Goal: Find specific page/section: Find specific page/section

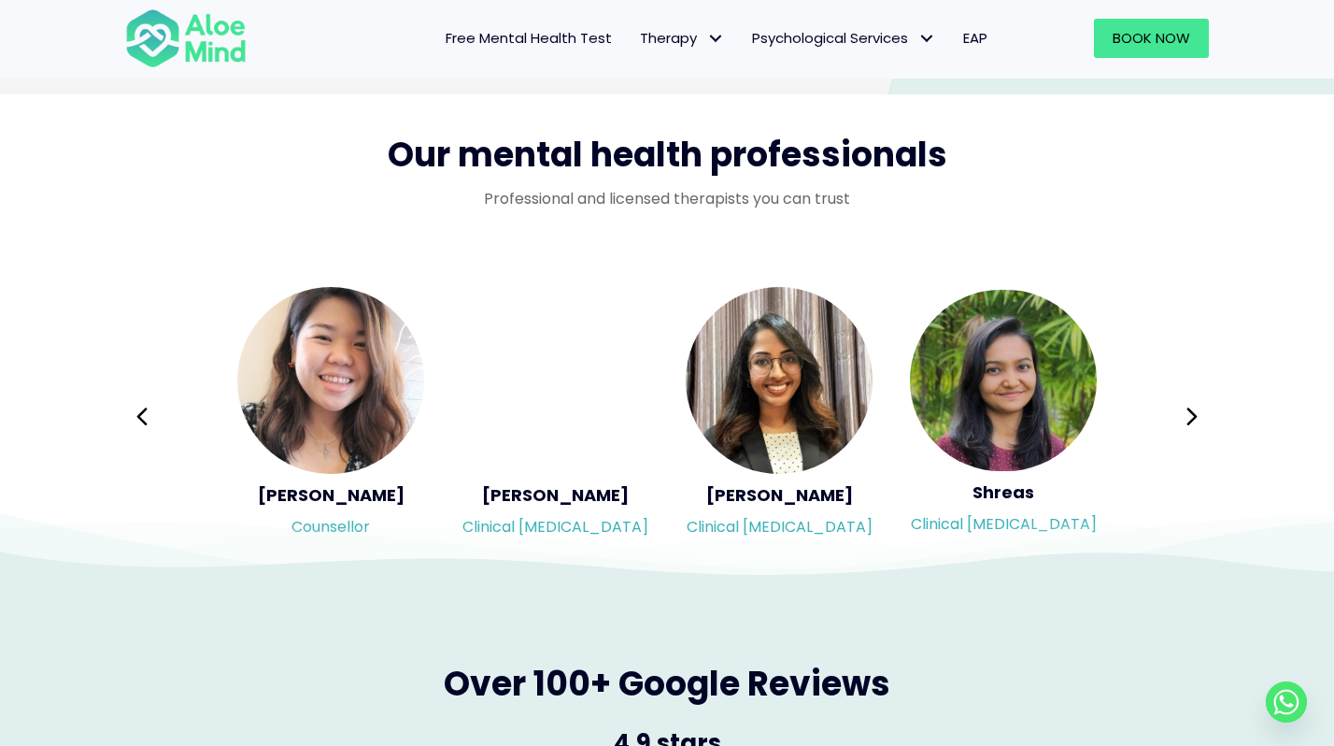
scroll to position [2988, 0]
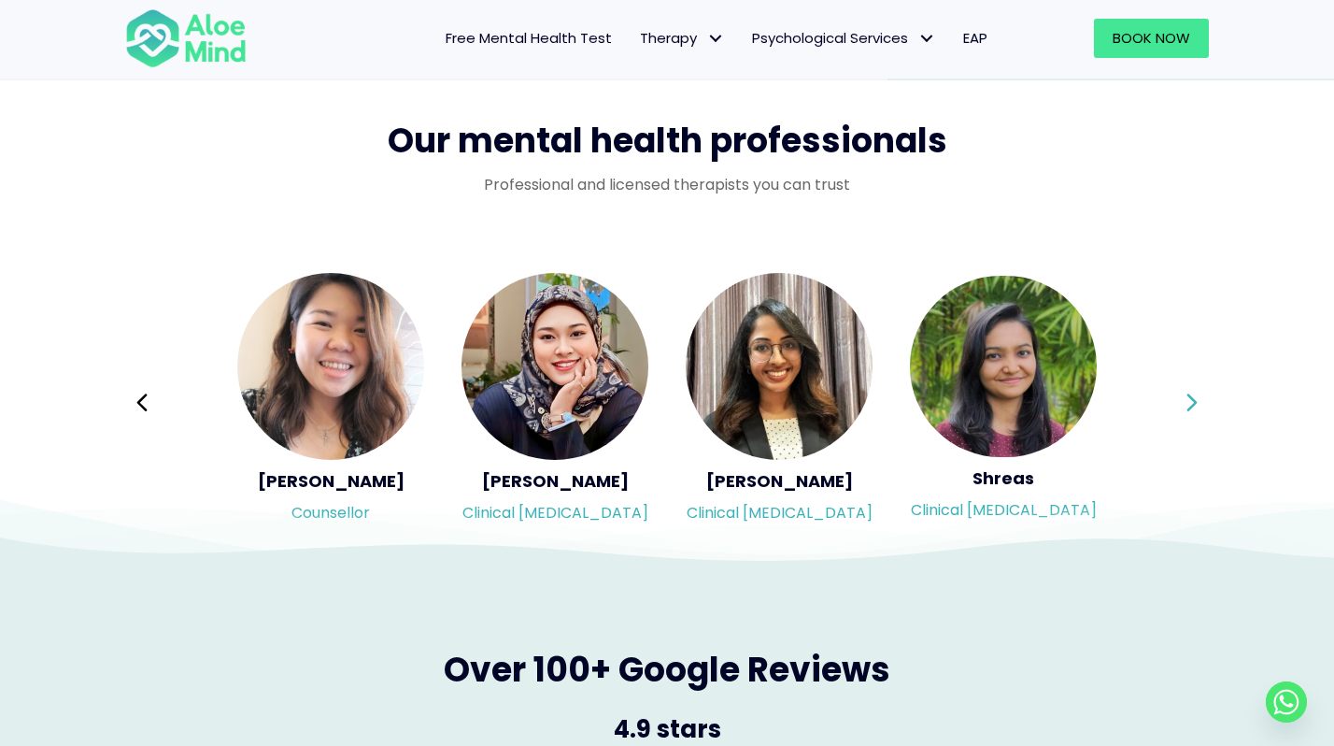
click at [1187, 399] on icon at bounding box center [1192, 403] width 13 height 36
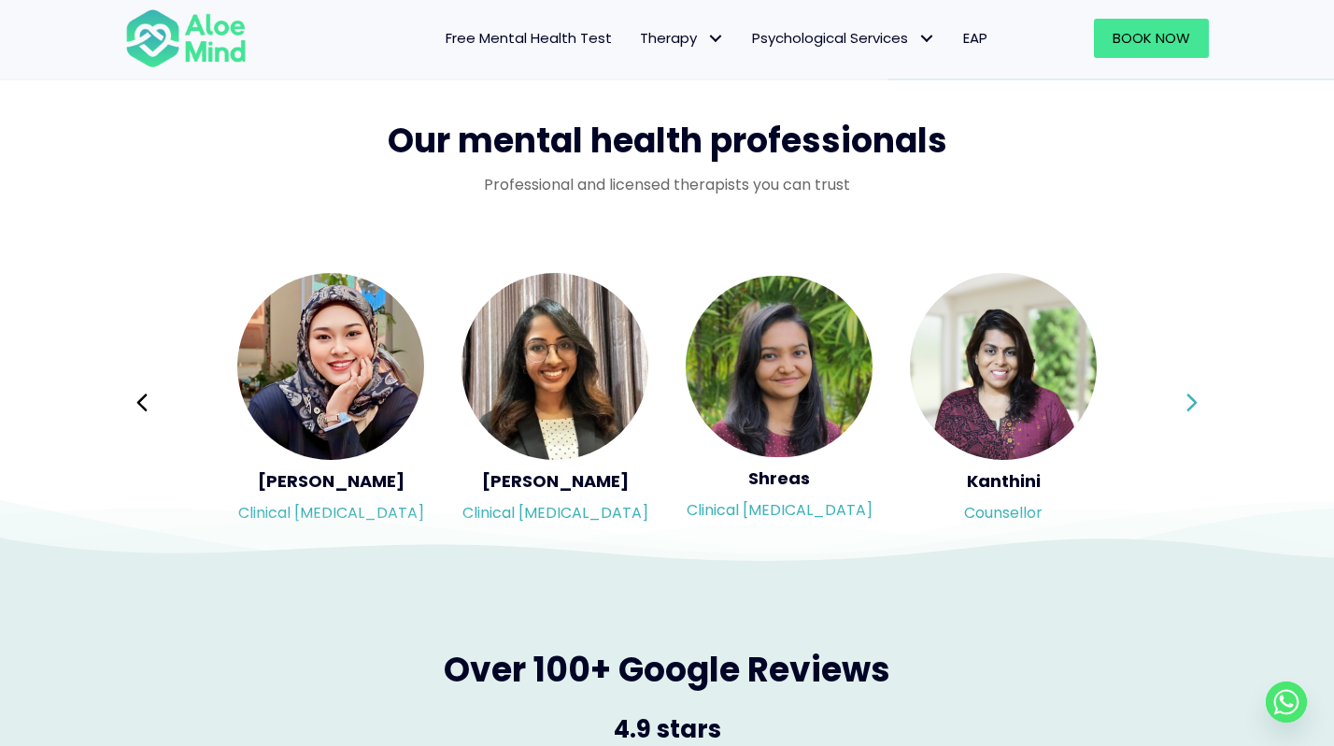
click at [1187, 399] on icon at bounding box center [1192, 403] width 13 height 36
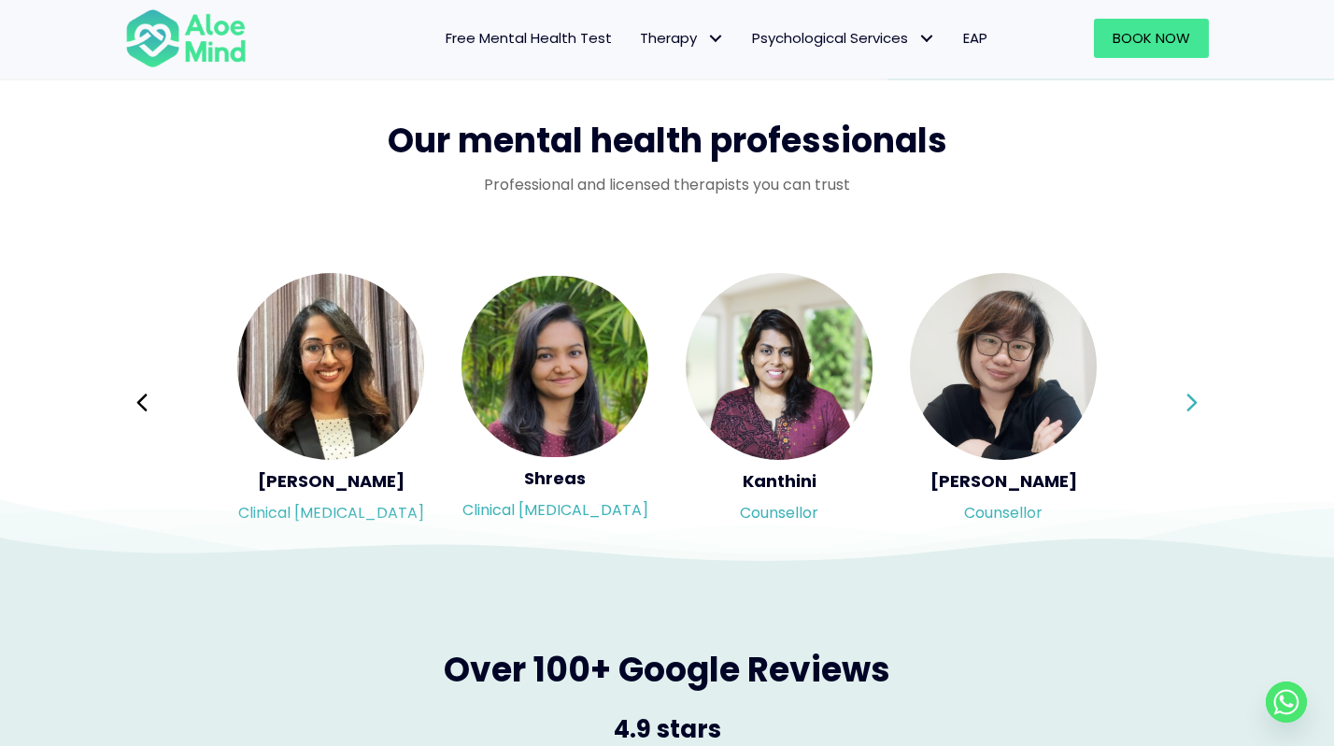
click at [1187, 399] on icon at bounding box center [1192, 403] width 13 height 36
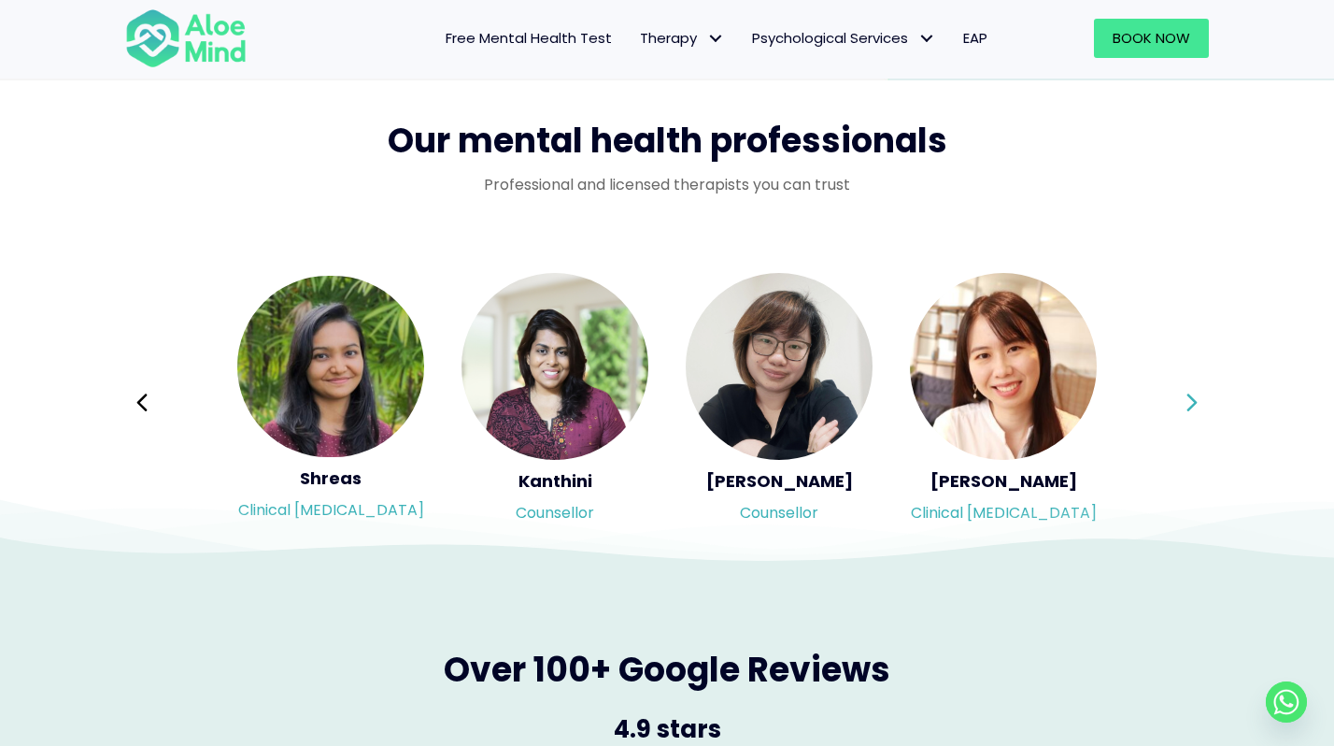
click at [1187, 399] on icon at bounding box center [1192, 403] width 13 height 36
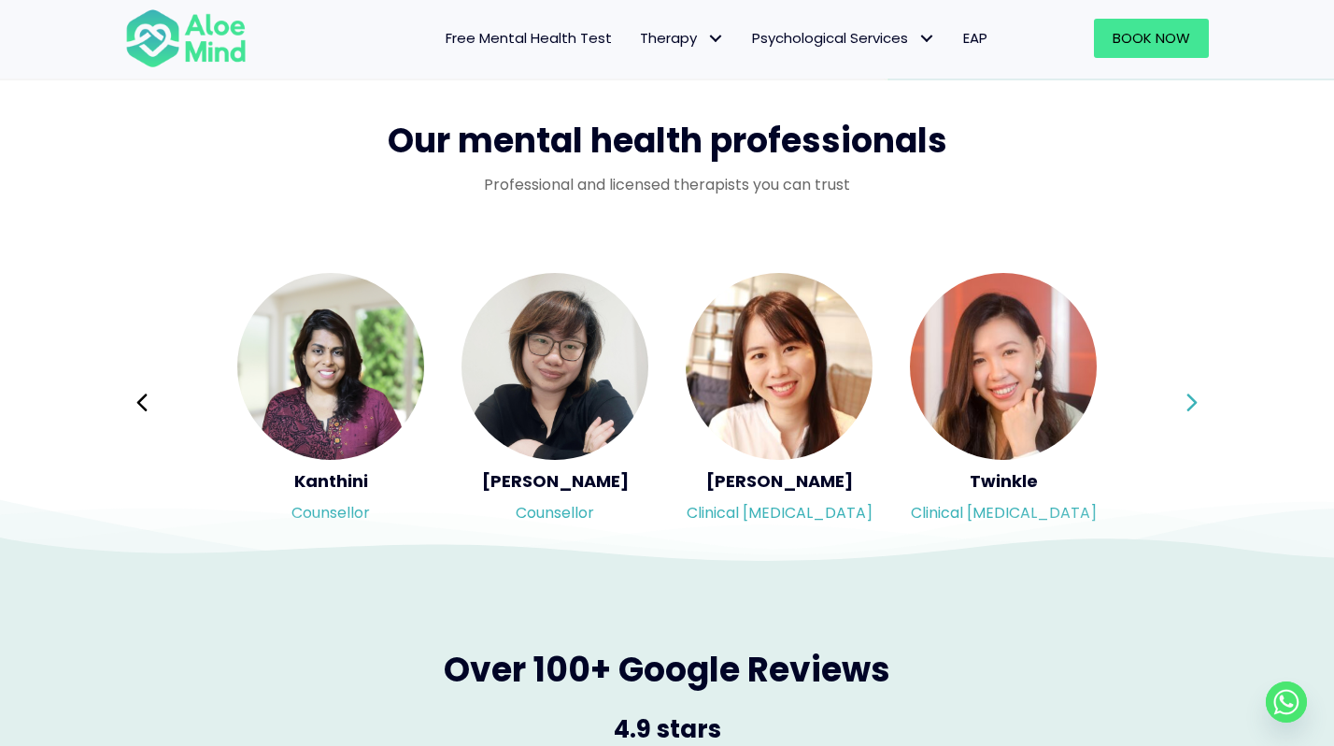
click at [1187, 399] on icon at bounding box center [1192, 403] width 13 height 36
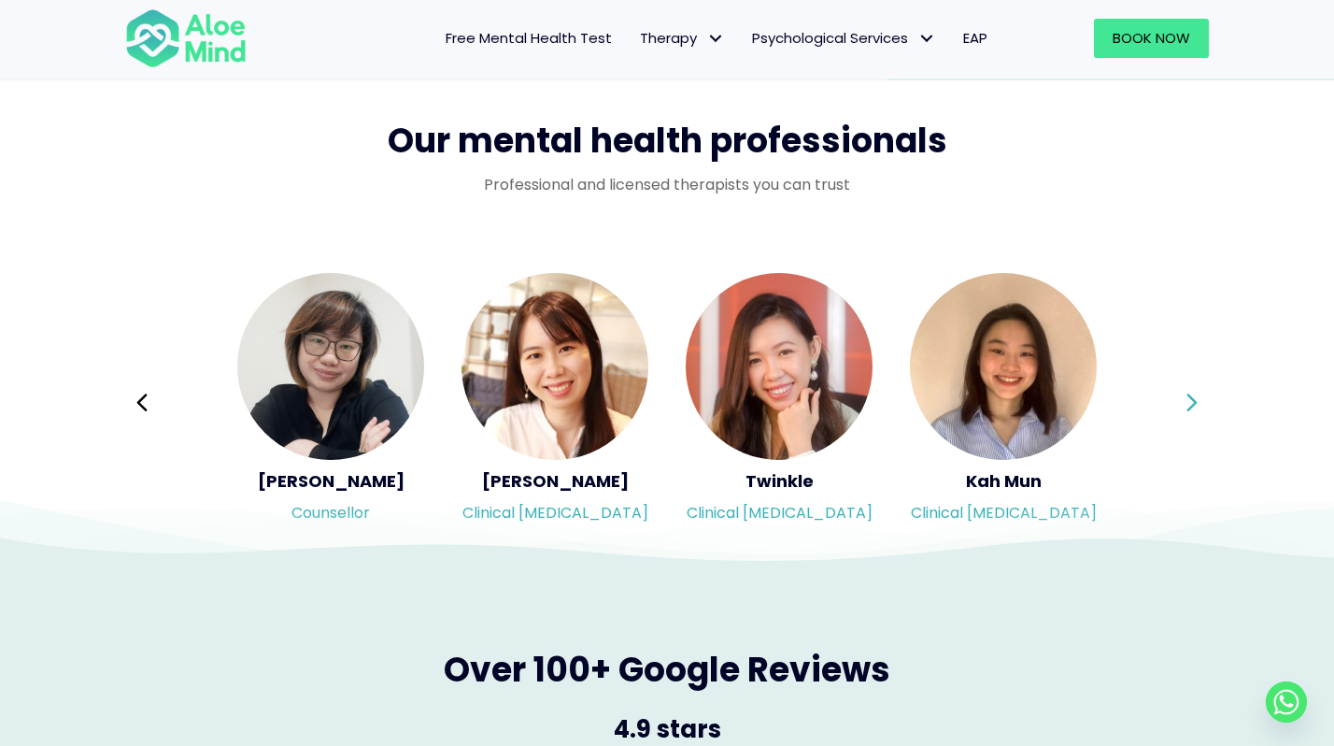
click at [1187, 399] on icon at bounding box center [1192, 403] width 13 height 36
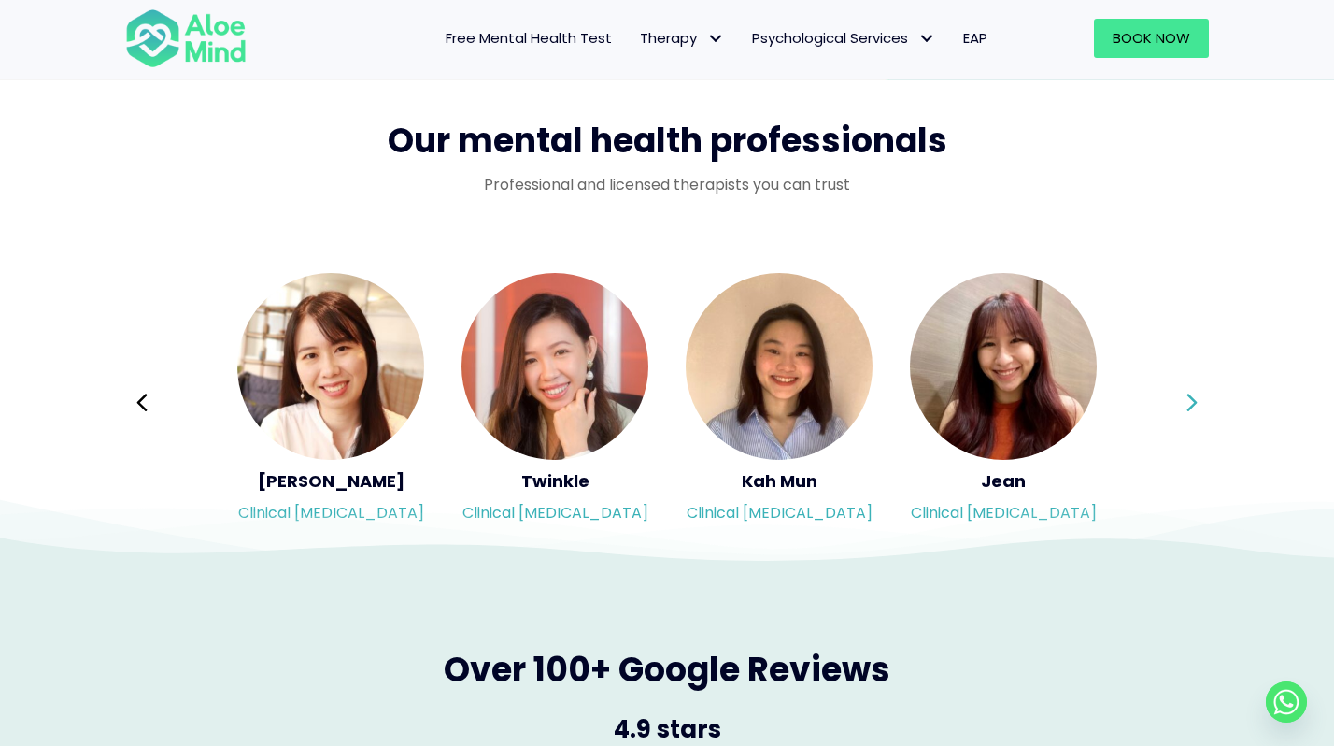
click at [1187, 399] on icon at bounding box center [1192, 403] width 13 height 36
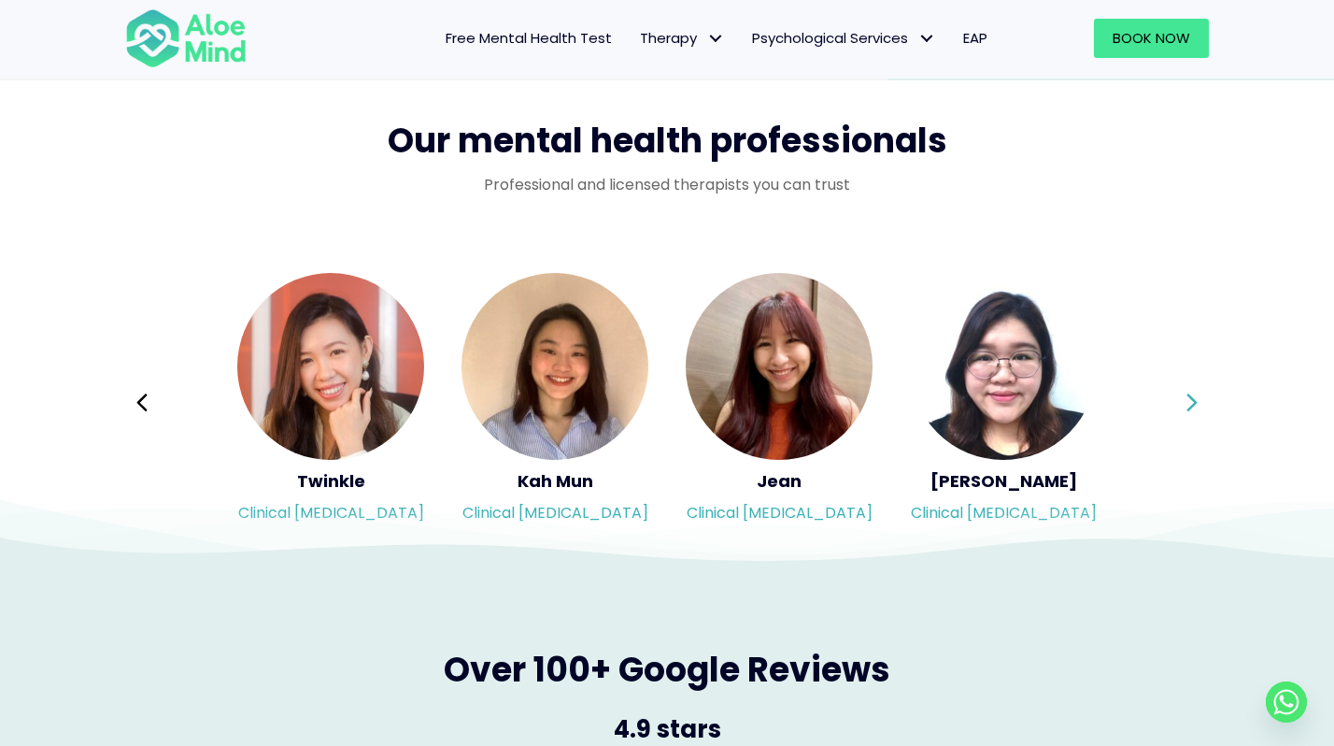
click at [1187, 399] on icon at bounding box center [1192, 403] width 13 height 36
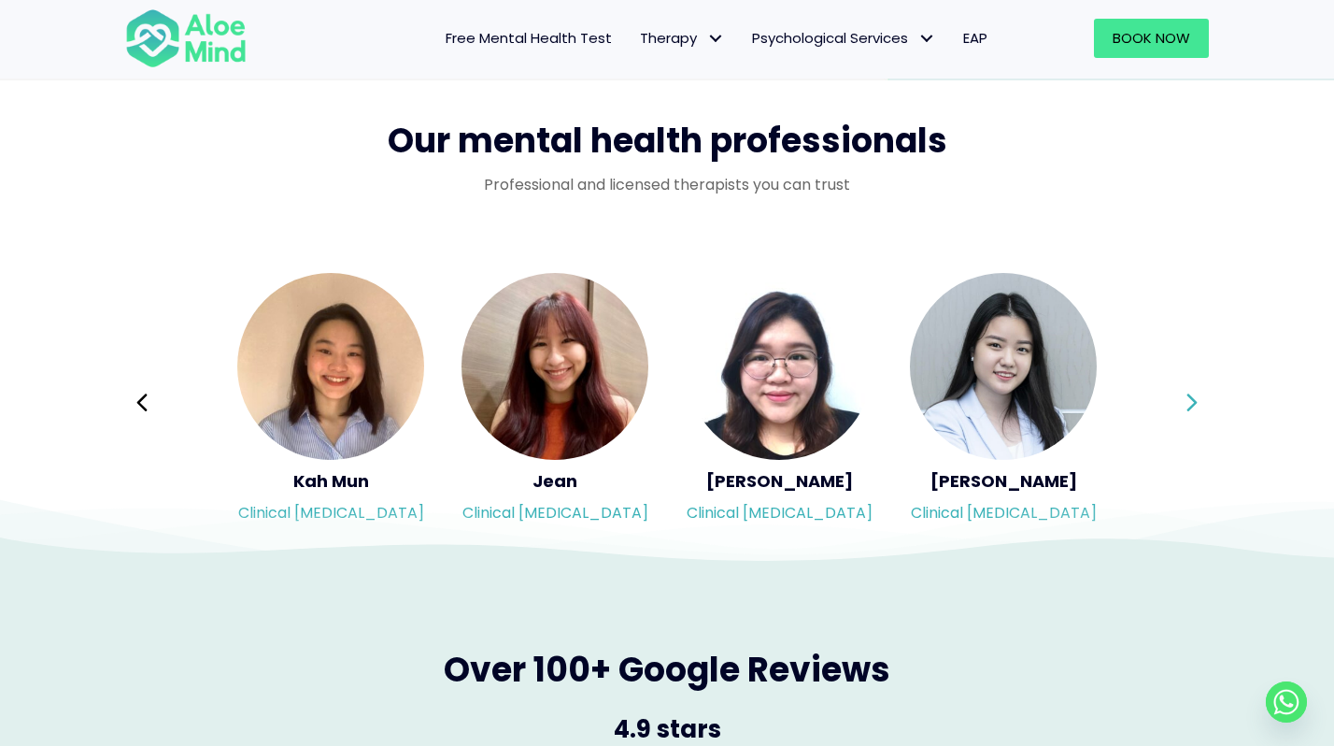
click at [1187, 399] on icon at bounding box center [1192, 403] width 13 height 36
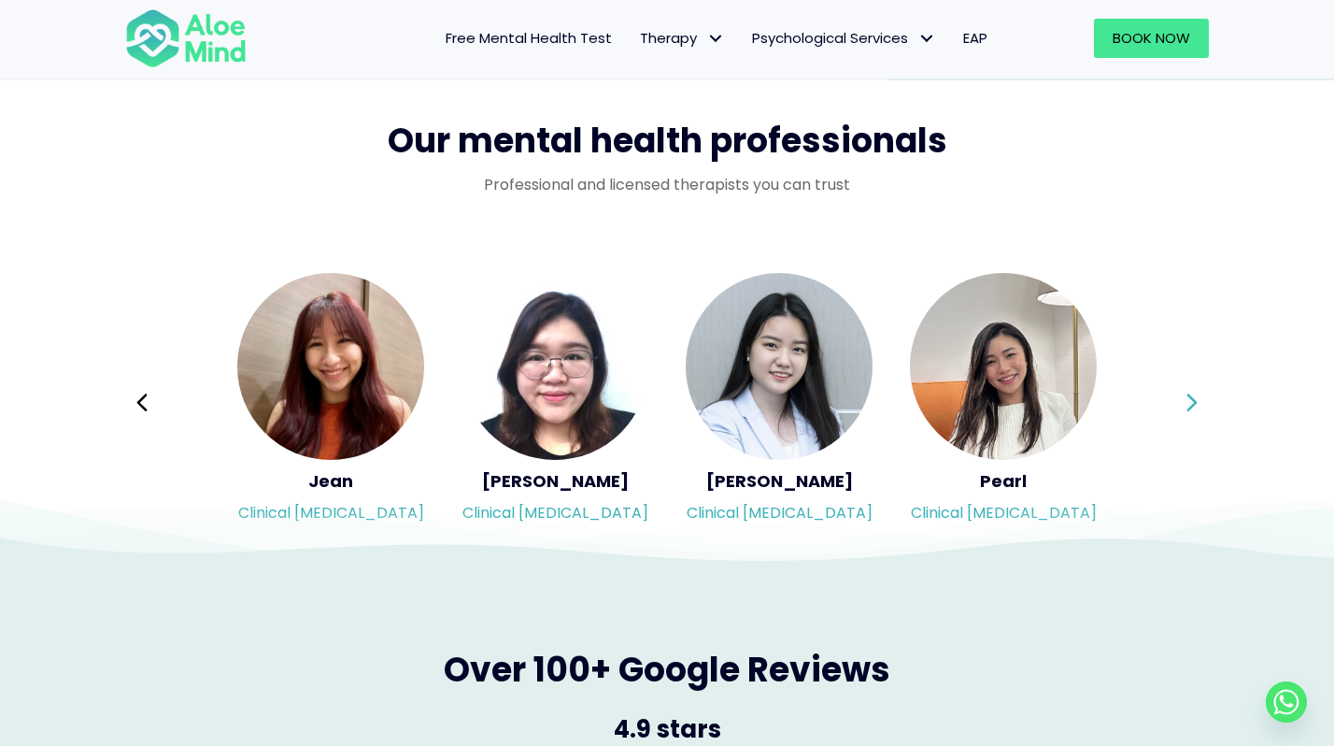
click at [1187, 399] on icon at bounding box center [1192, 403] width 13 height 36
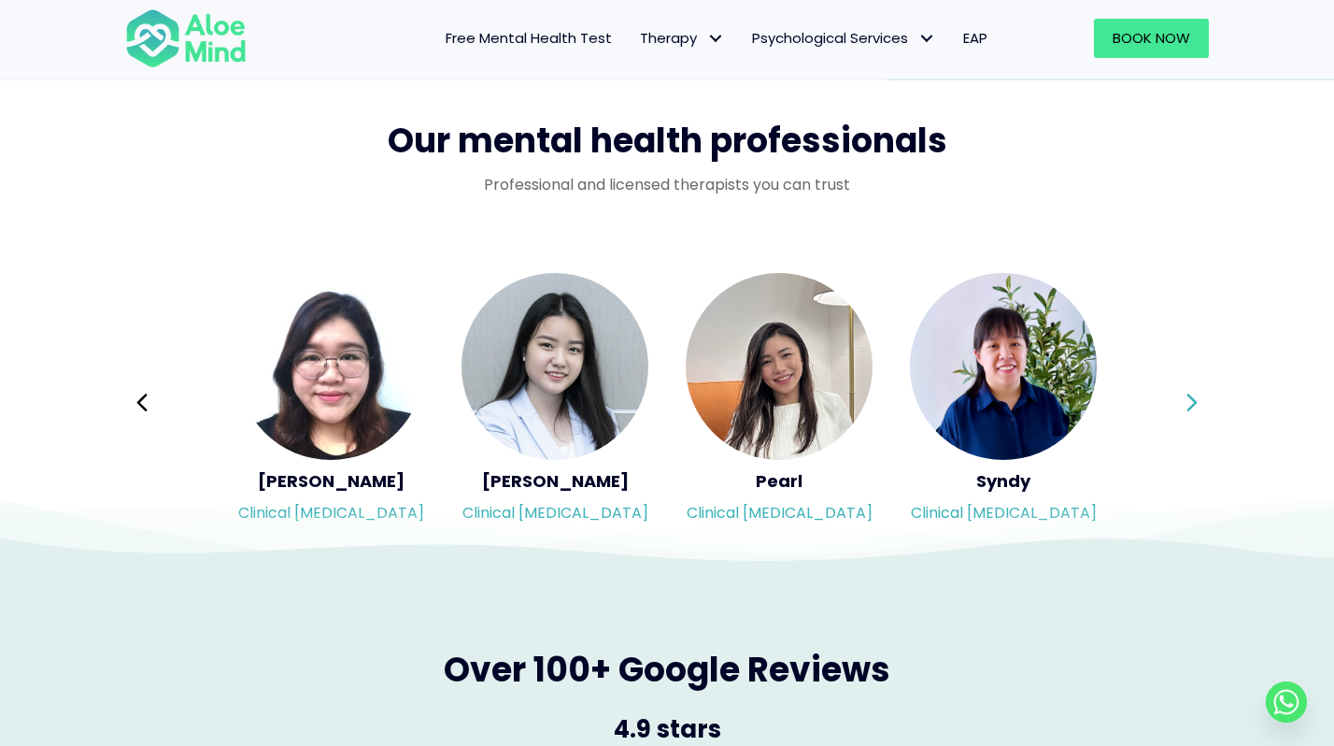
click at [1187, 399] on icon at bounding box center [1192, 403] width 13 height 36
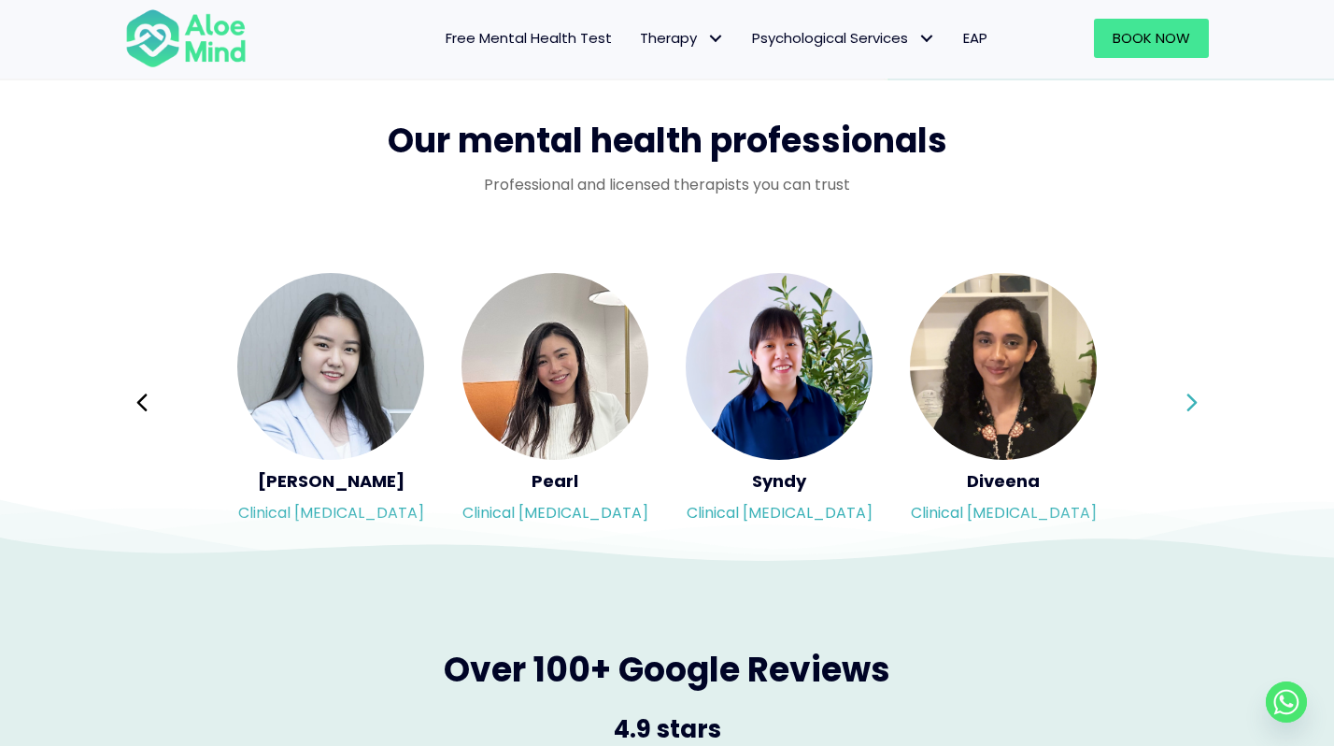
click at [1187, 399] on div "Syndy Clinical psychologist Diveena Clinical psychologist Elynna Counsellor Eme…" at bounding box center [667, 402] width 1084 height 263
click at [1187, 399] on icon at bounding box center [1192, 403] width 13 height 36
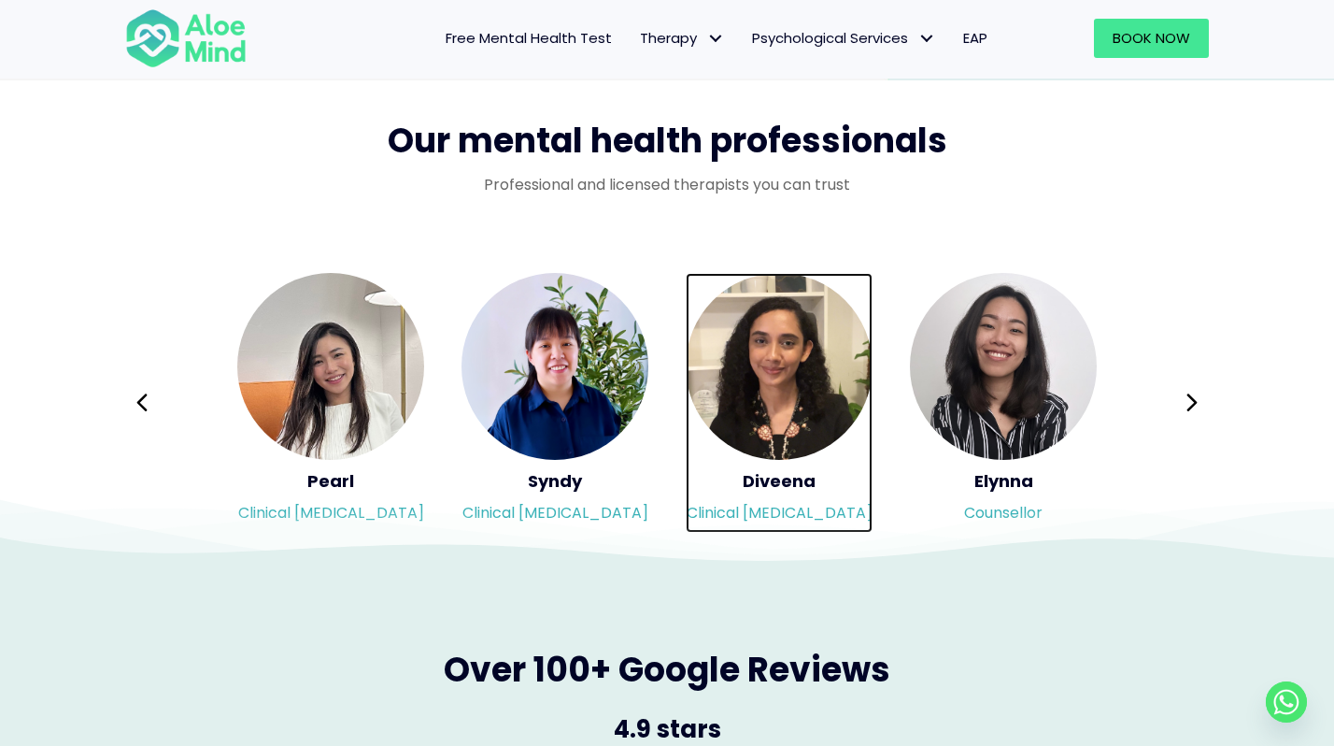
click at [766, 433] on img "Slide 16 of 3" at bounding box center [779, 366] width 187 height 187
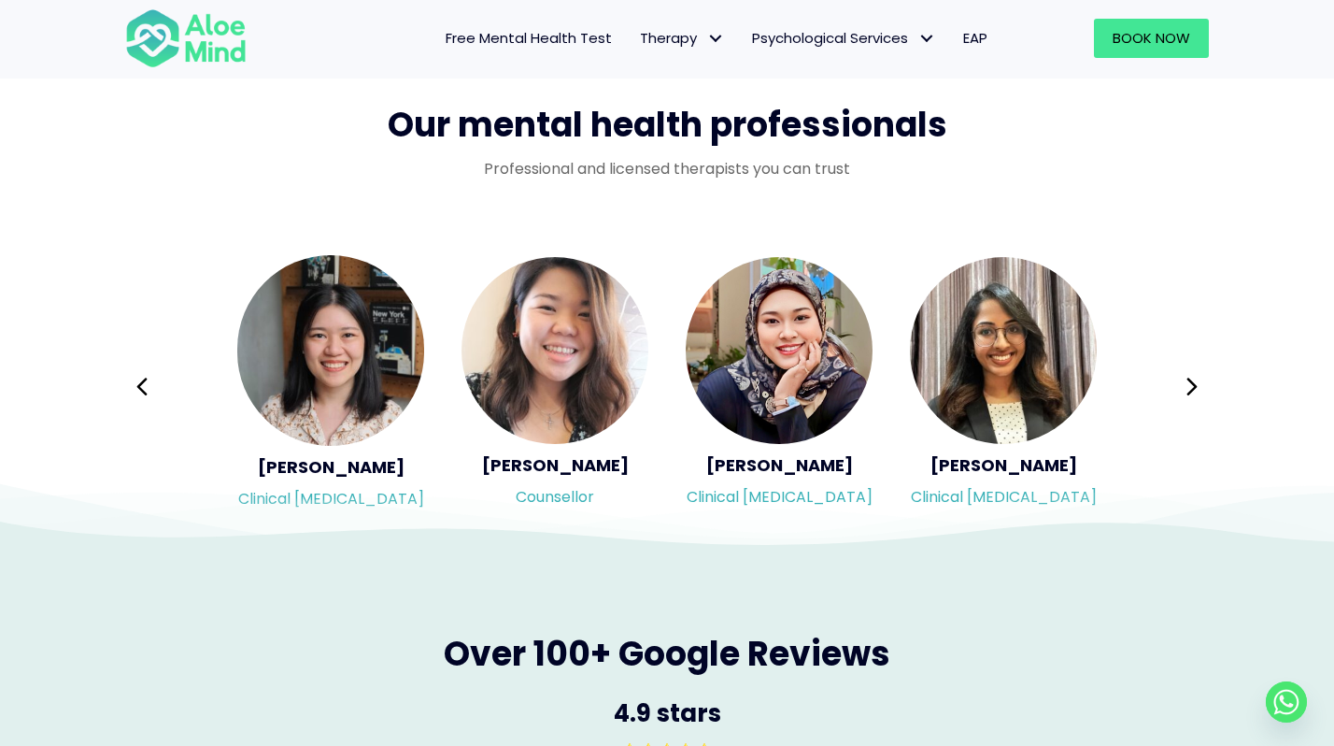
scroll to position [3005, 0]
click at [1196, 377] on icon at bounding box center [1192, 386] width 13 height 36
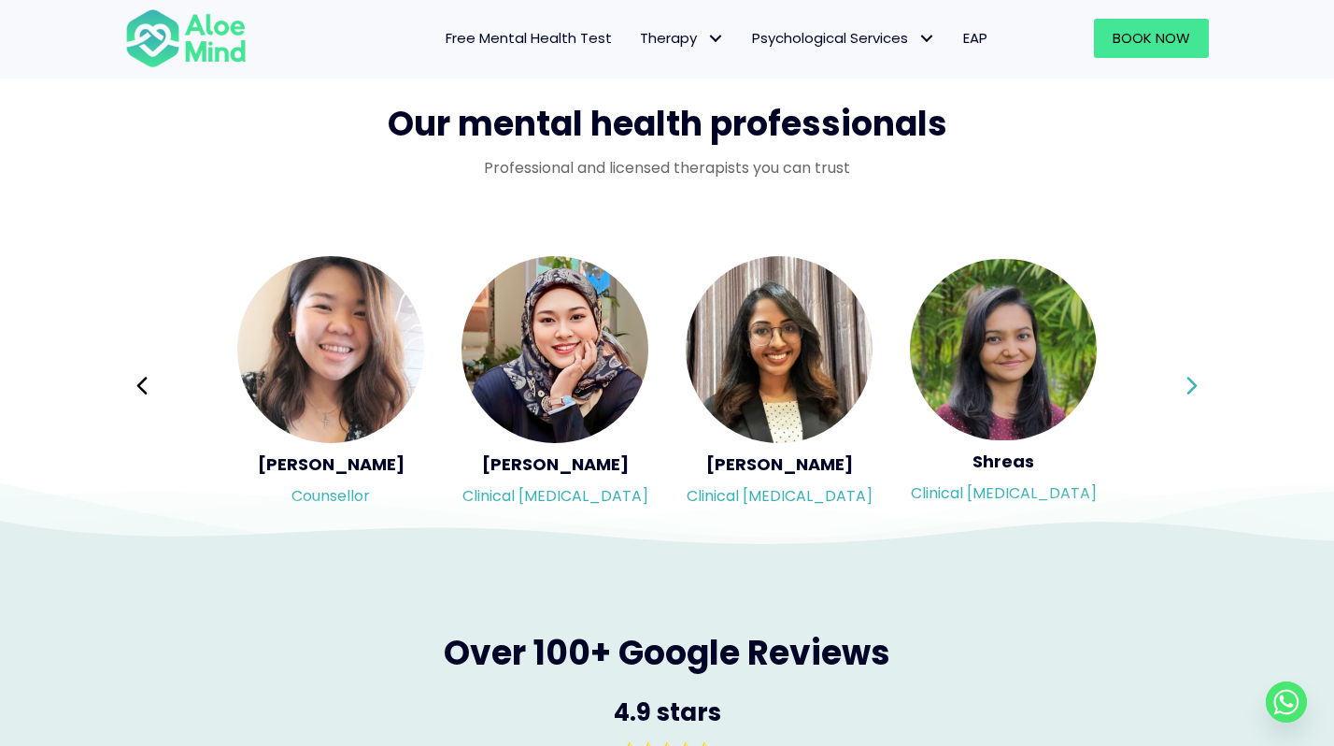
click at [1196, 377] on div "Syndy Clinical psychologist Diveena Clinical psychologist Elynna Counsellor Eme…" at bounding box center [667, 385] width 1084 height 263
click at [1196, 377] on icon at bounding box center [1192, 386] width 13 height 36
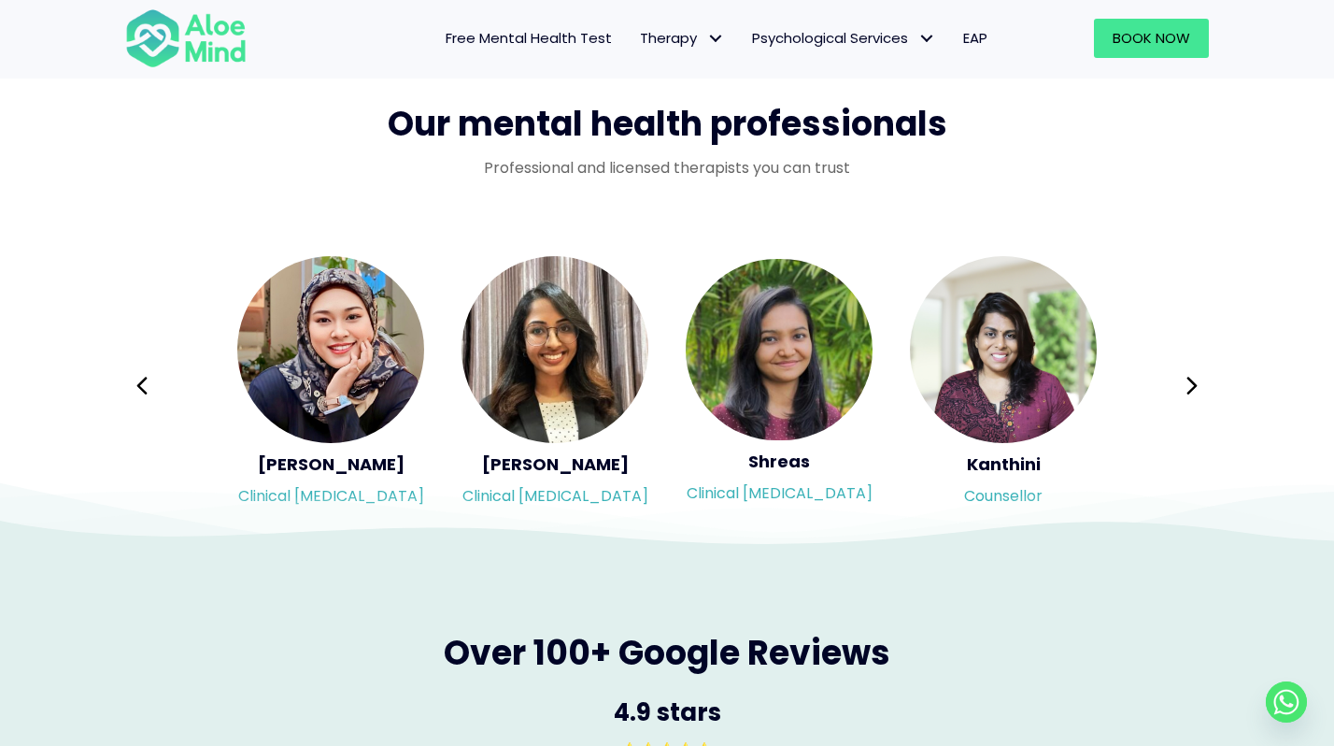
click at [1194, 377] on div "Syndy Clinical psychologist Diveena Clinical psychologist Elynna Counsellor Eme…" at bounding box center [667, 385] width 1084 height 263
click at [1189, 377] on icon at bounding box center [1192, 386] width 10 height 18
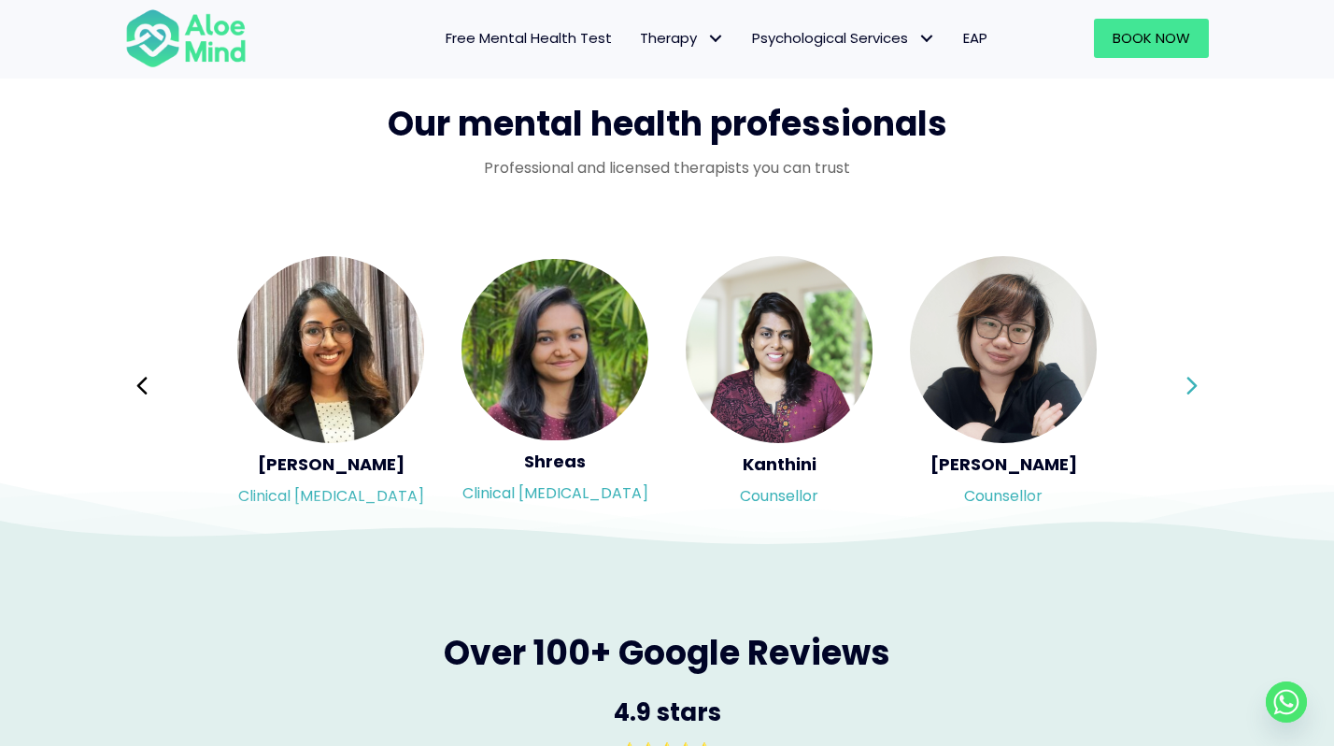
click at [1196, 373] on icon at bounding box center [1192, 386] width 13 height 36
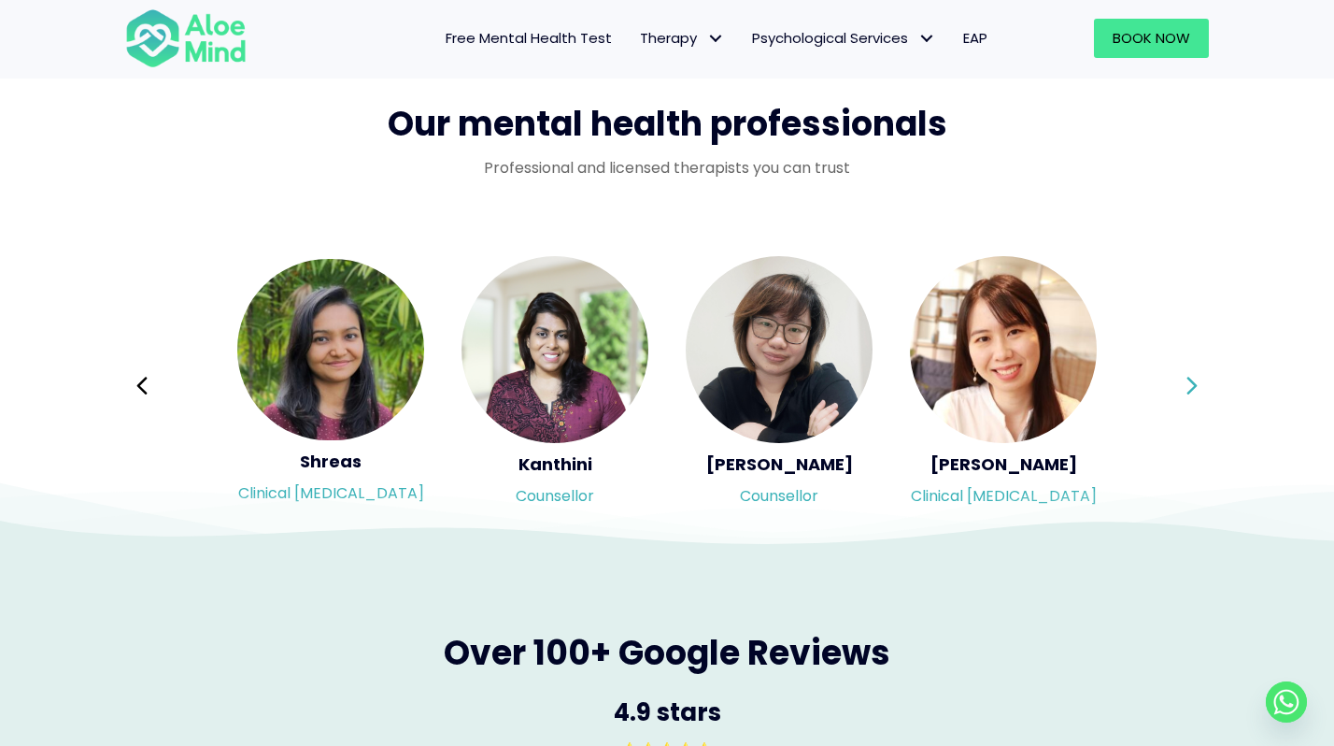
click at [1196, 373] on div "Syndy Clinical psychologist Diveena Clinical psychologist Elynna Counsellor Eme…" at bounding box center [667, 385] width 1084 height 263
click at [1196, 373] on icon at bounding box center [1192, 386] width 13 height 36
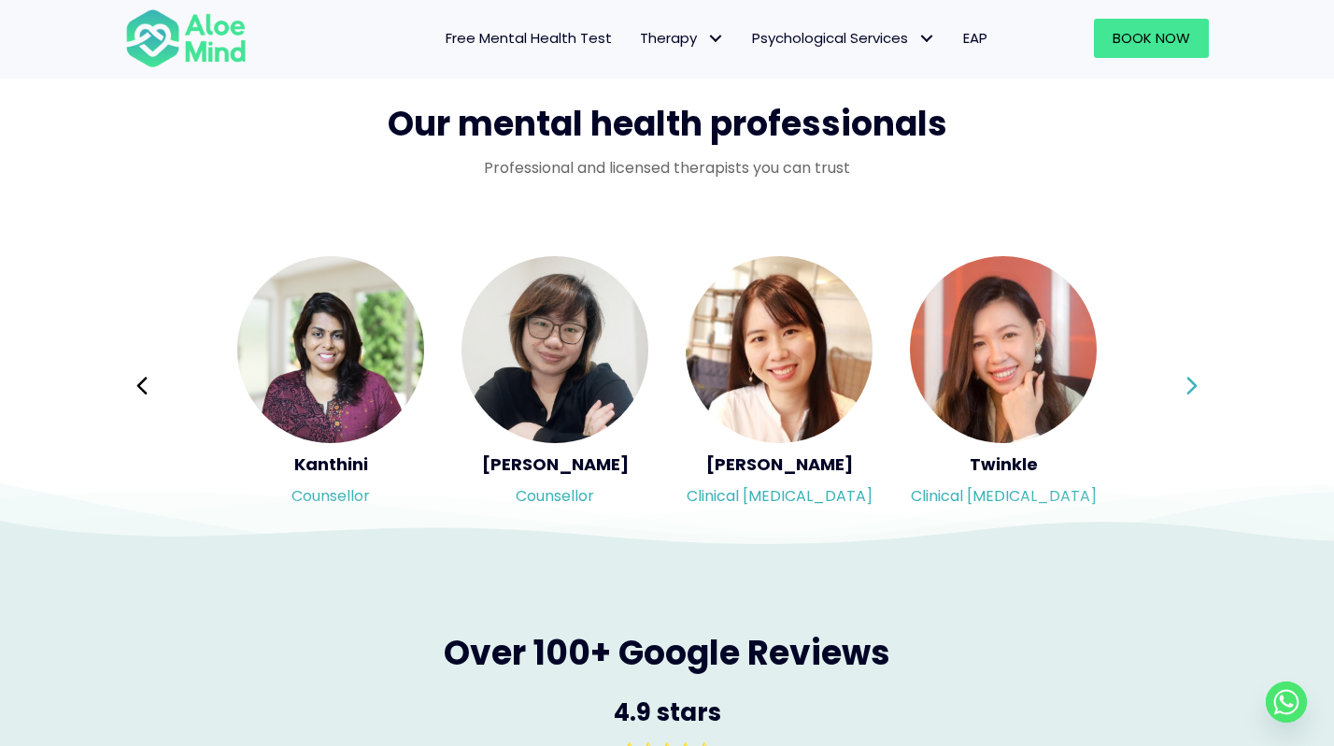
click at [1196, 373] on icon at bounding box center [1192, 386] width 13 height 36
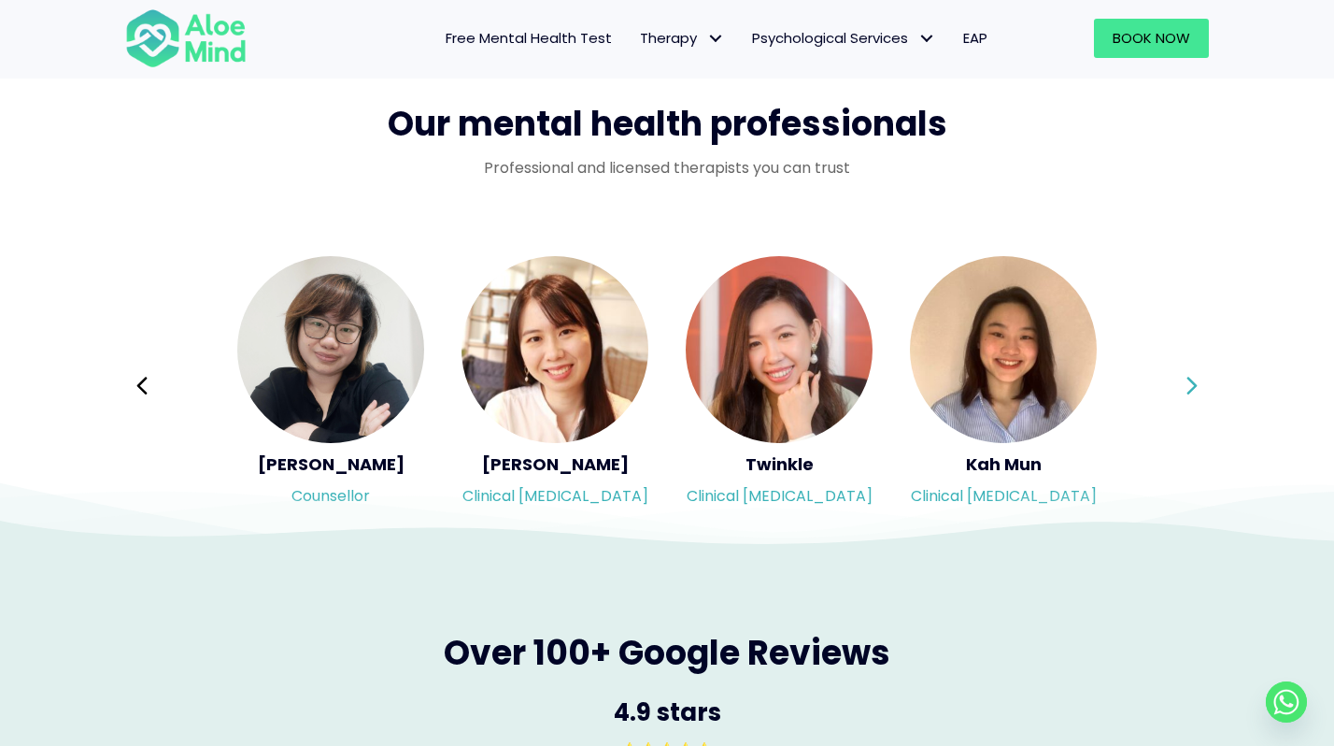
click at [1196, 373] on icon at bounding box center [1192, 386] width 13 height 36
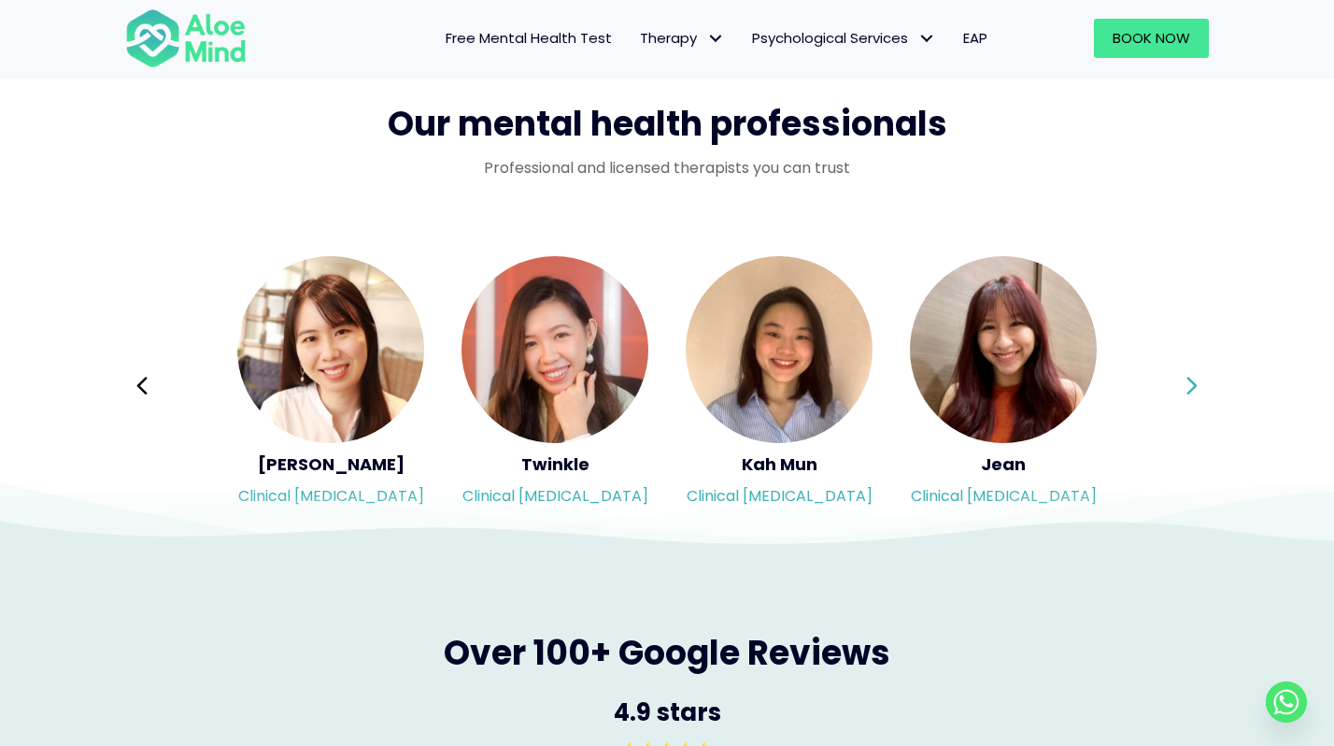
click at [1196, 373] on icon at bounding box center [1192, 386] width 13 height 36
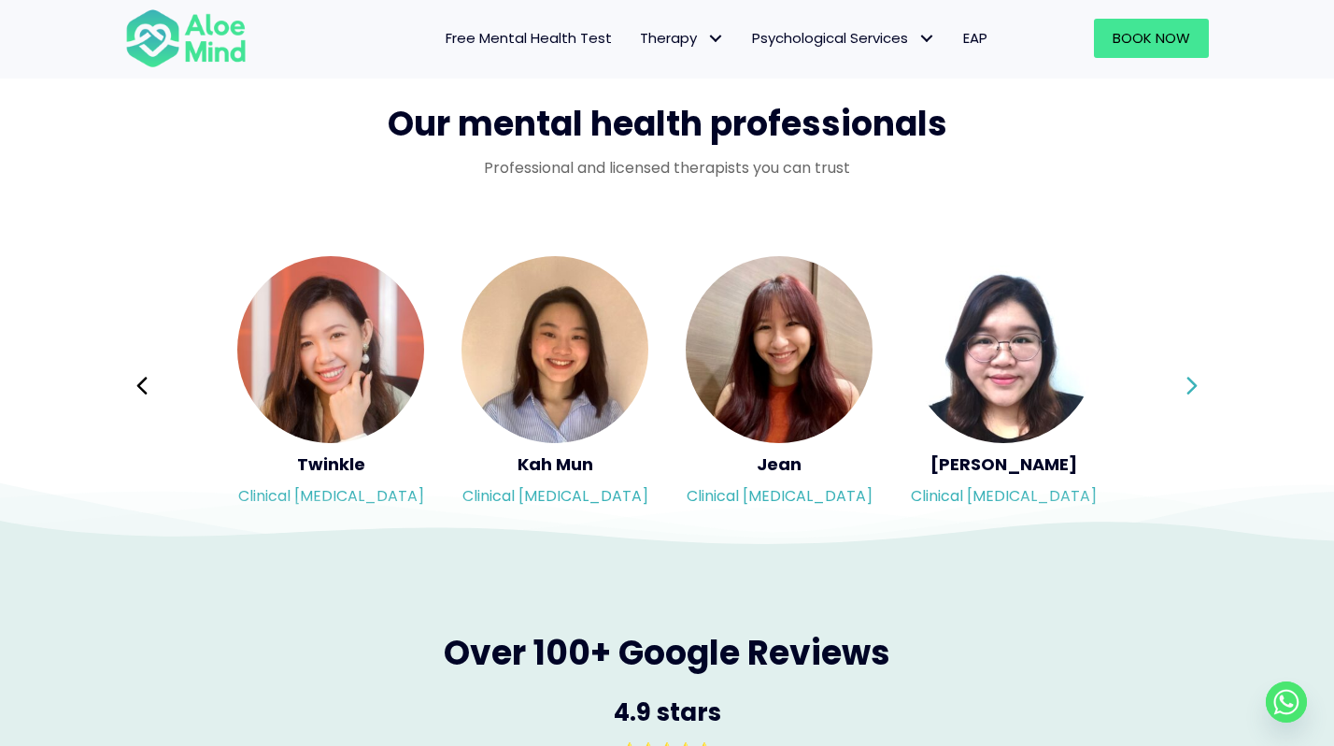
click at [1196, 373] on icon at bounding box center [1192, 386] width 13 height 36
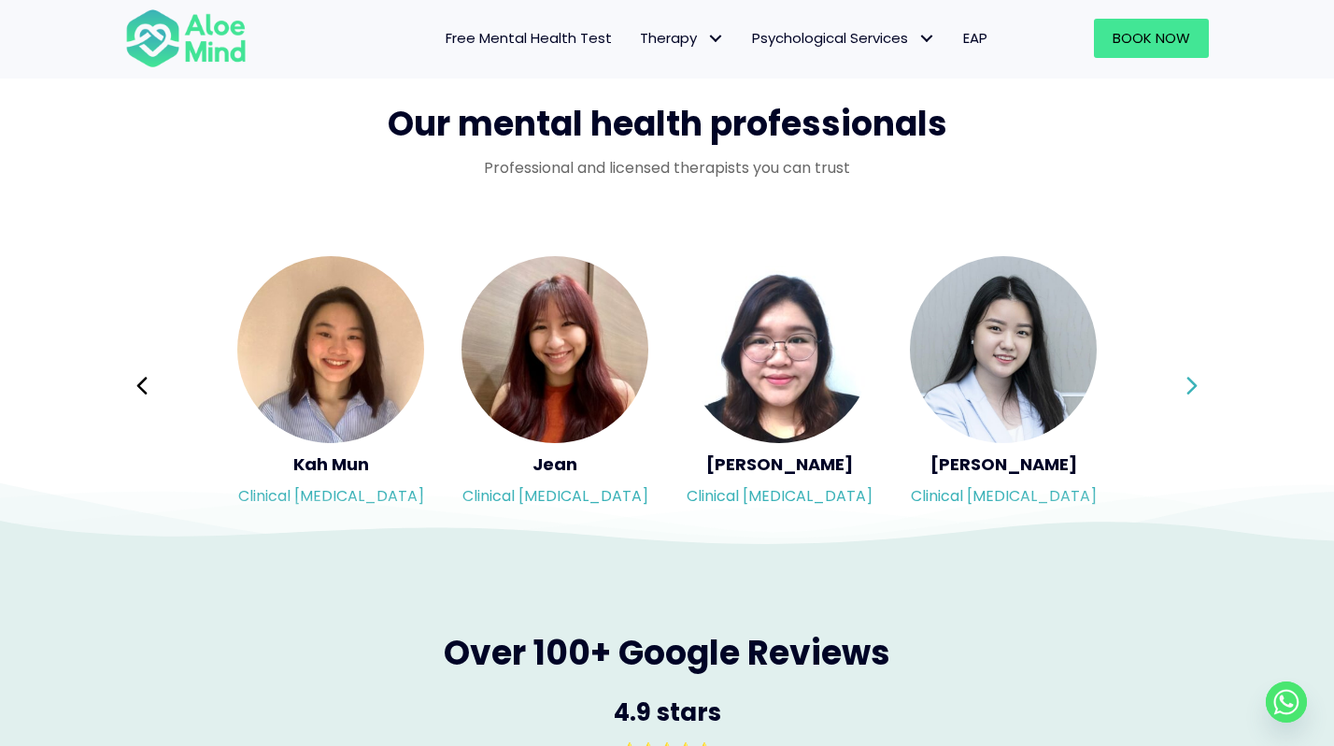
click at [1196, 373] on icon at bounding box center [1192, 386] width 13 height 36
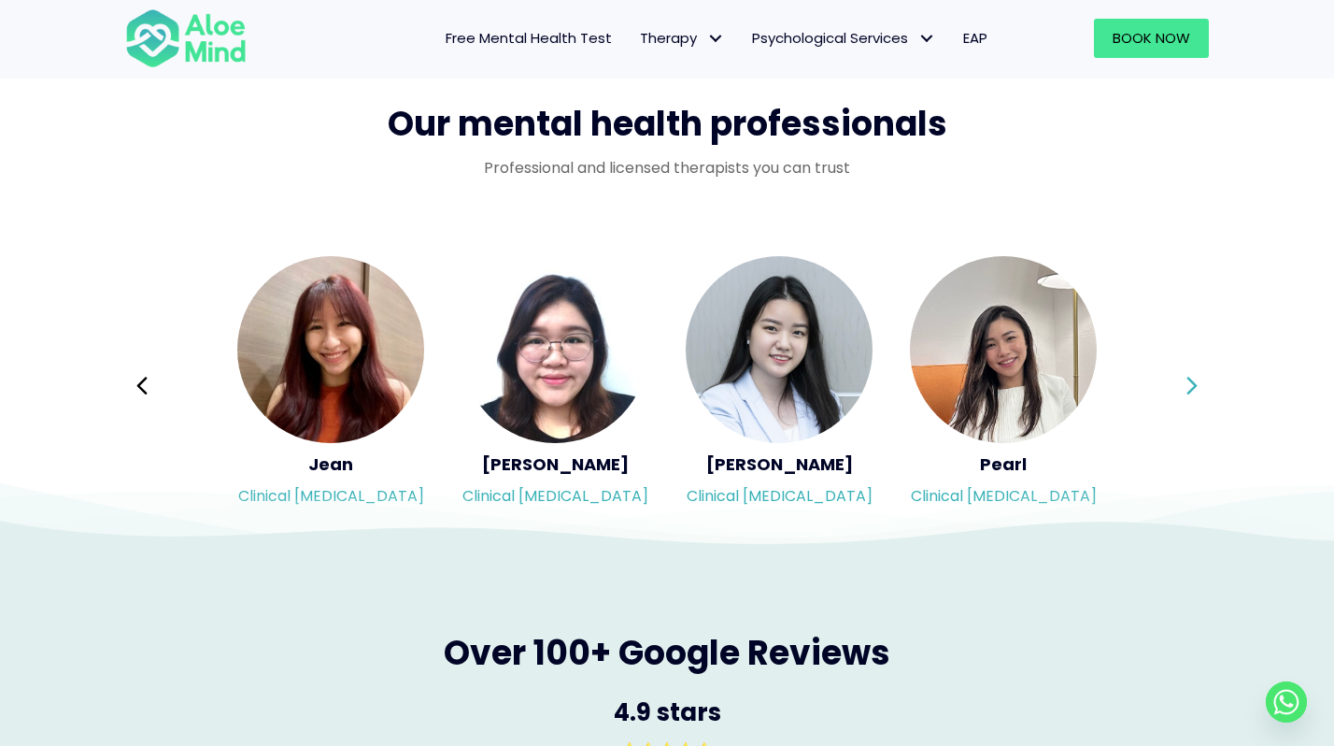
click at [1196, 373] on icon at bounding box center [1192, 386] width 13 height 36
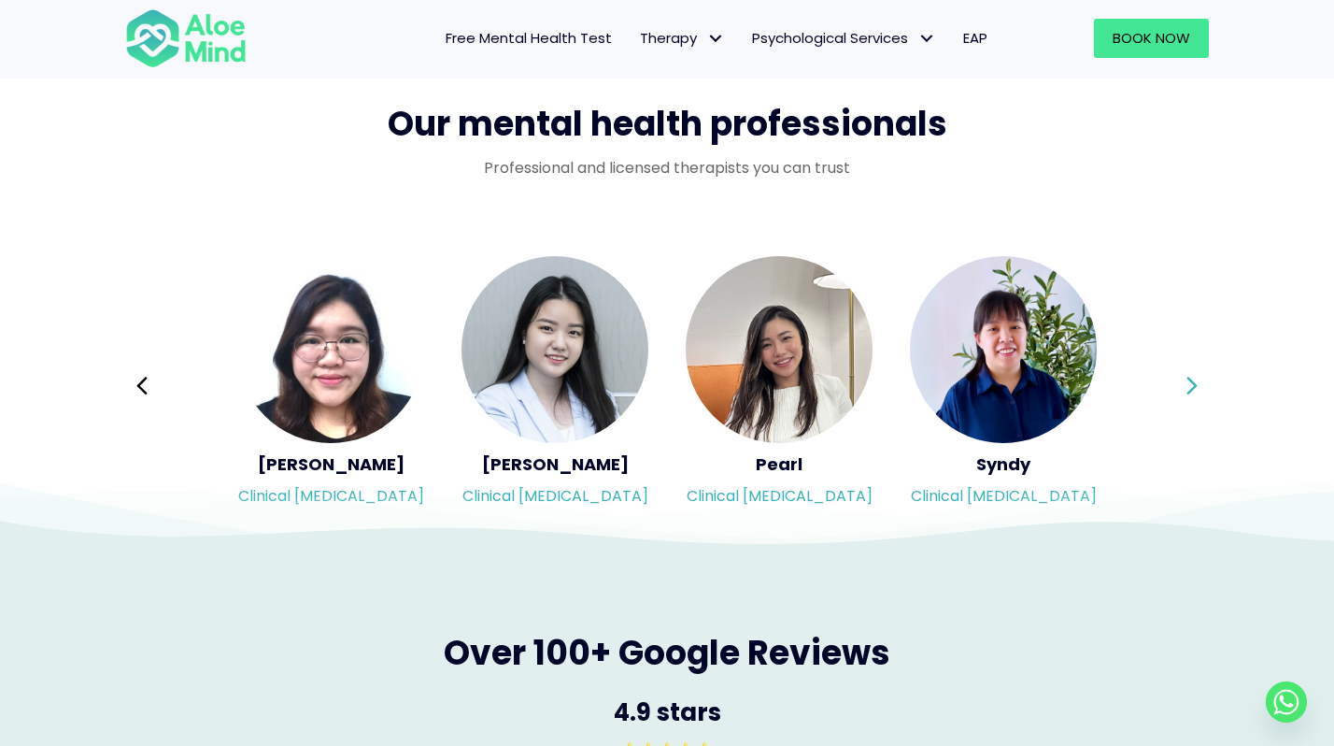
click at [1196, 373] on icon at bounding box center [1192, 386] width 13 height 36
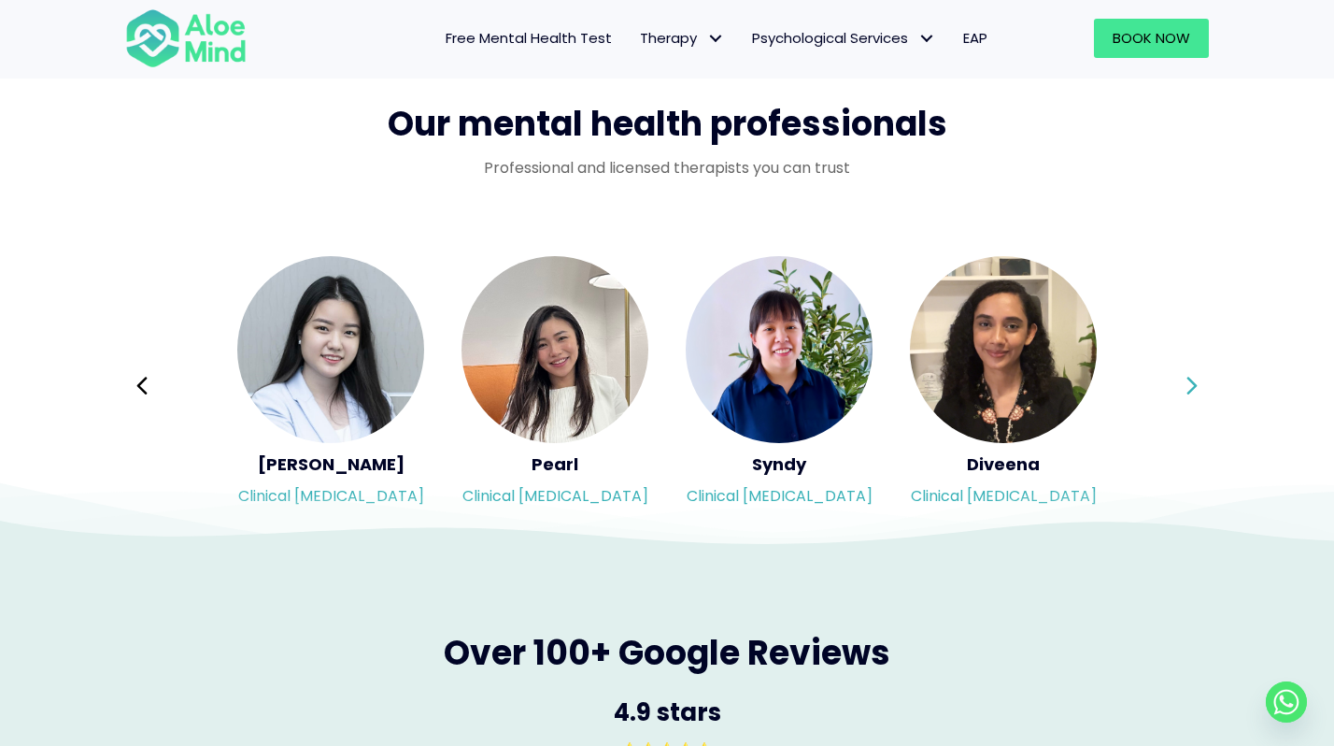
click at [1196, 373] on icon at bounding box center [1192, 386] width 13 height 36
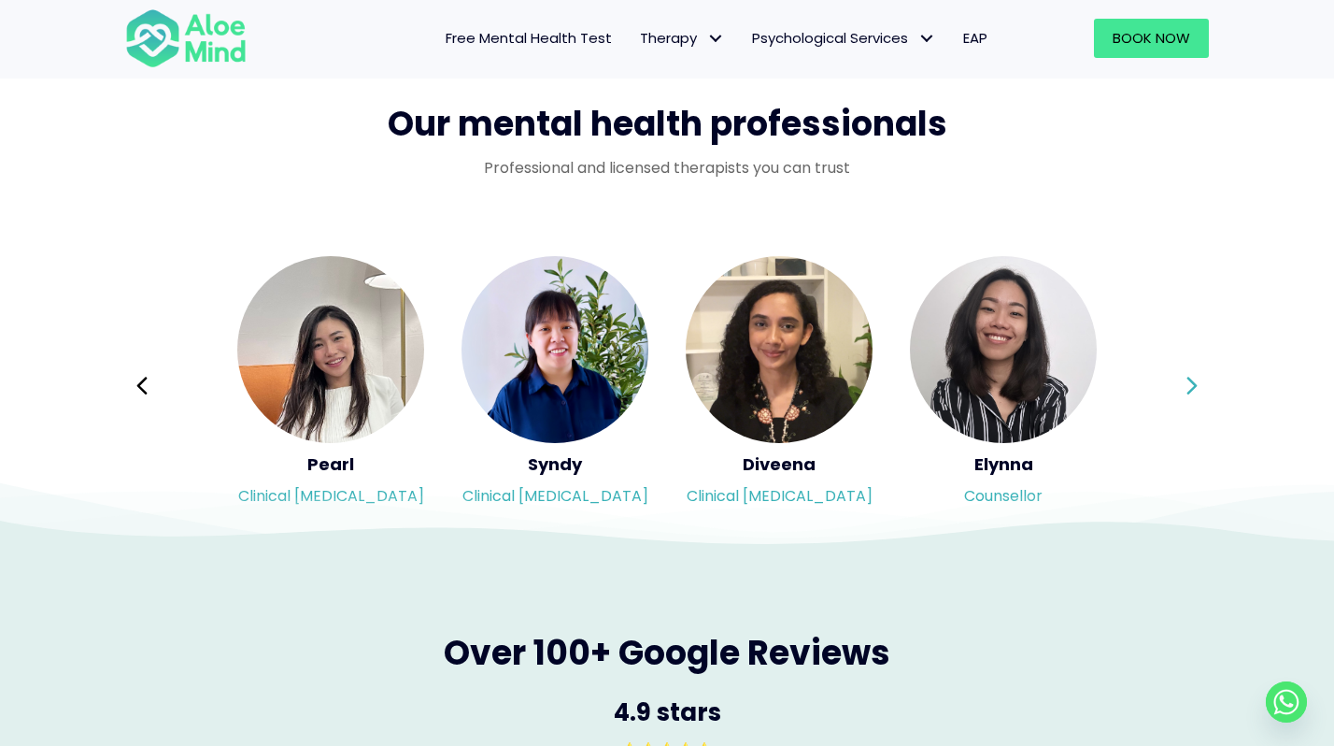
click at [1196, 373] on icon at bounding box center [1192, 386] width 13 height 36
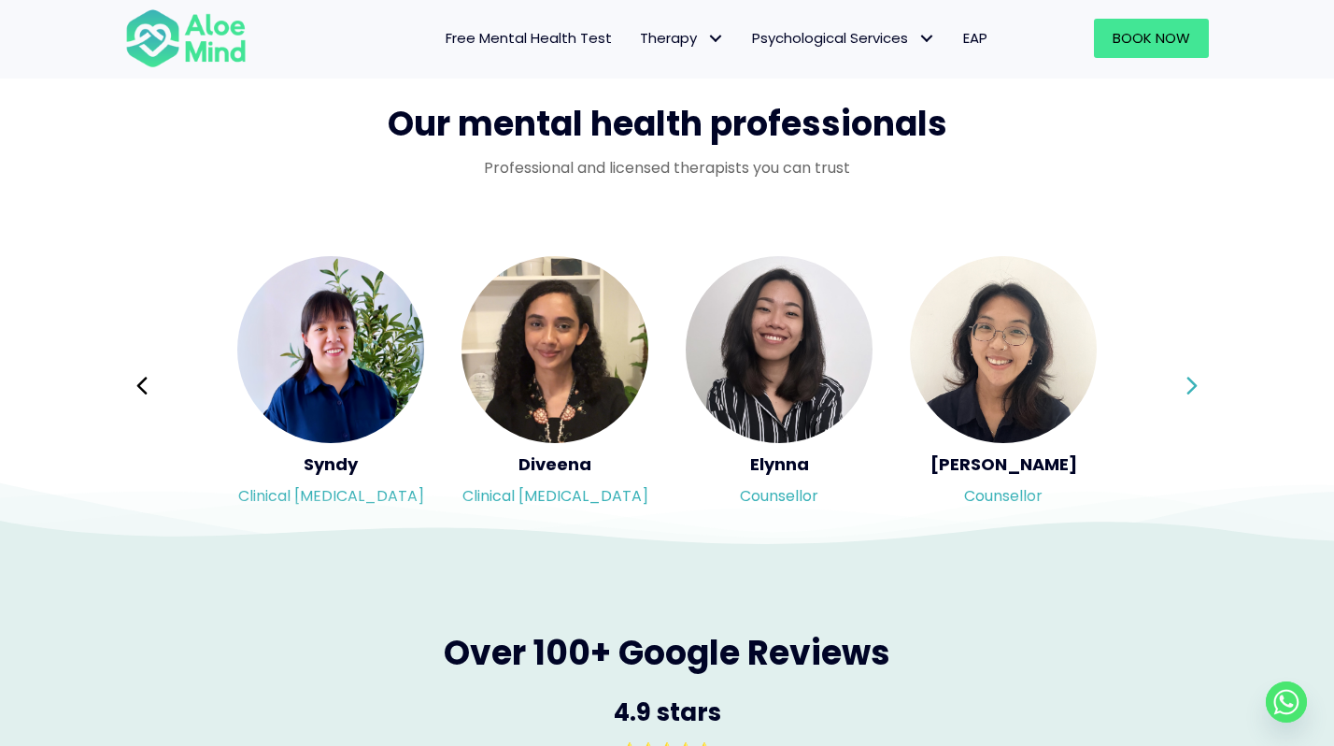
click at [1196, 373] on icon at bounding box center [1192, 386] width 13 height 36
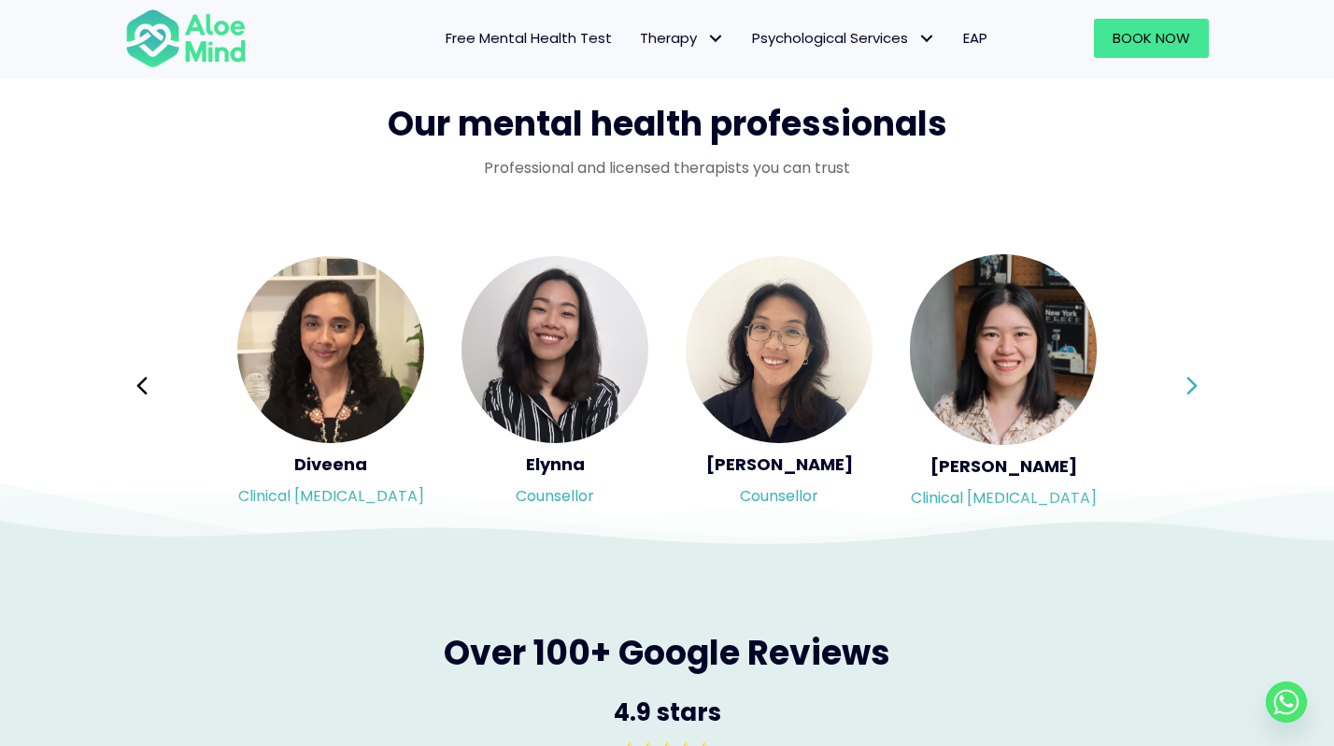
click at [1196, 373] on div "Syndy Clinical psychologist Diveena Clinical psychologist Elynna Counsellor Eme…" at bounding box center [667, 385] width 1084 height 263
click at [1196, 373] on icon at bounding box center [1192, 386] width 13 height 36
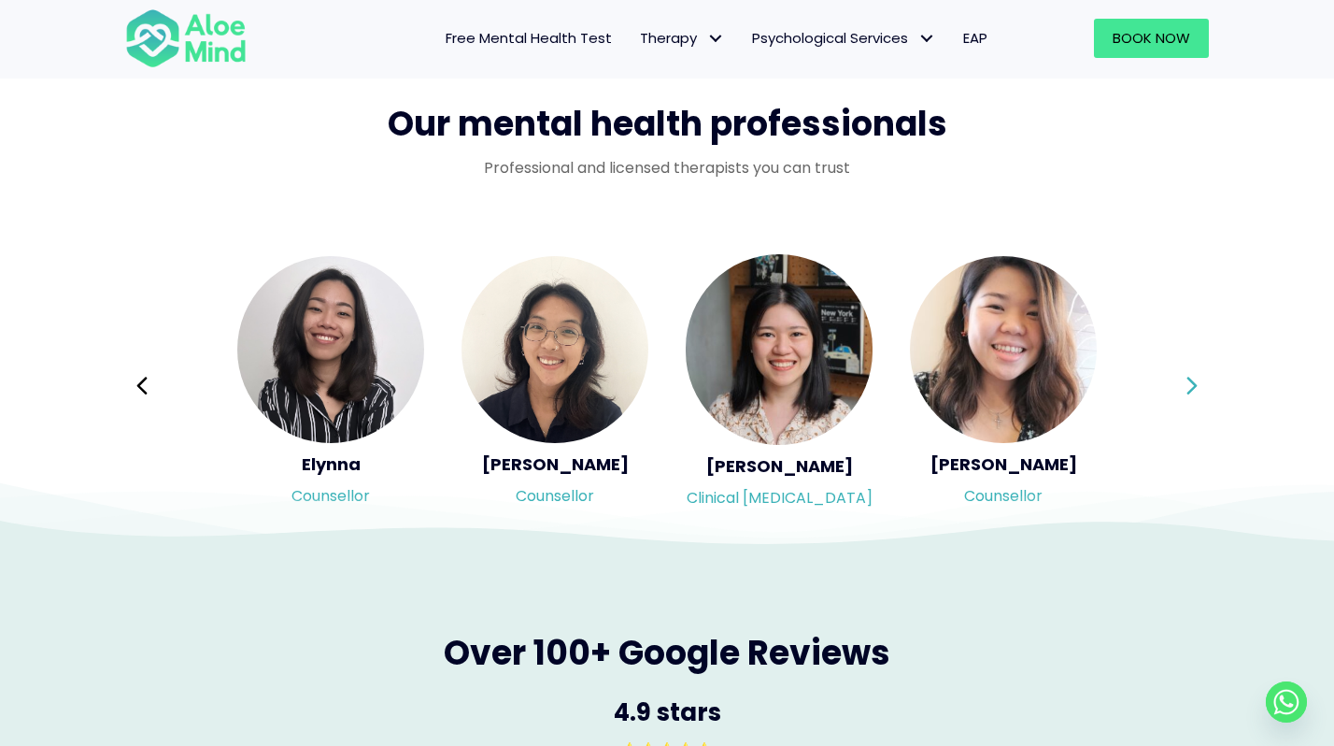
click at [1180, 387] on button "Next" at bounding box center [1192, 385] width 45 height 45
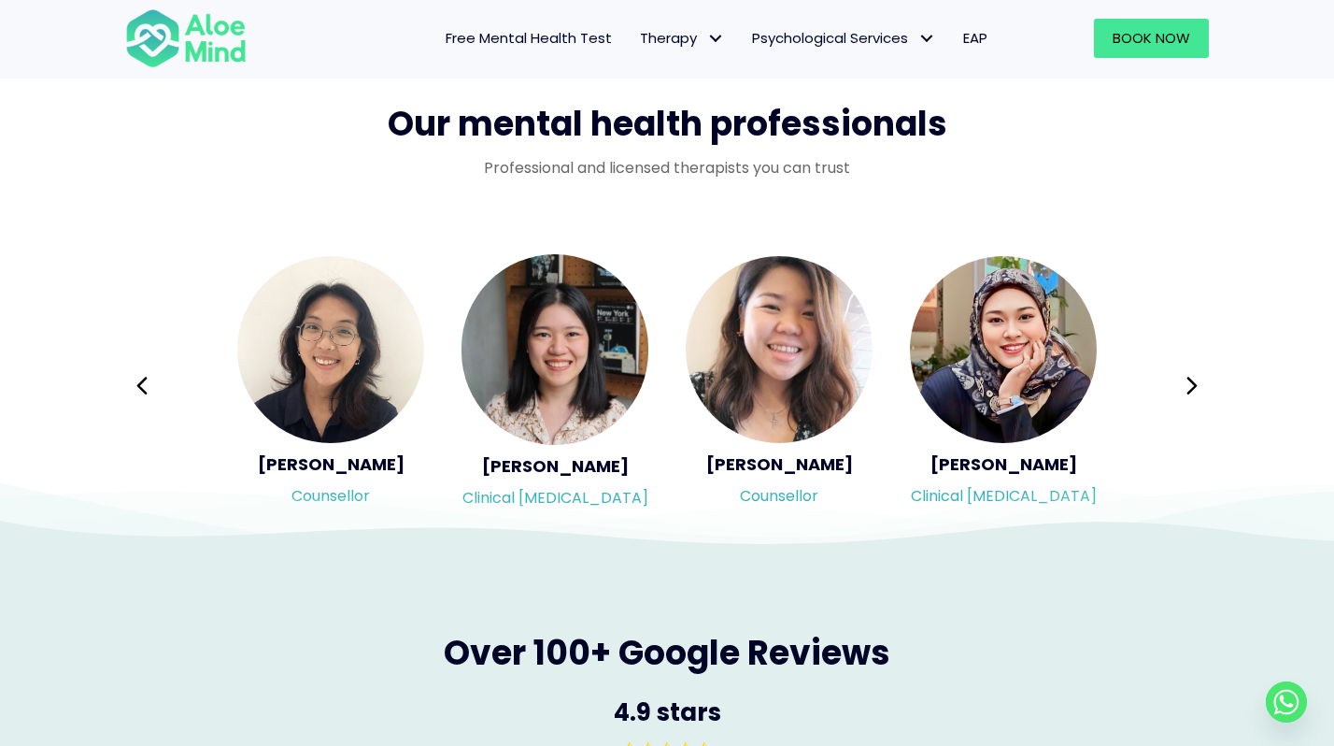
click at [1186, 382] on icon at bounding box center [1192, 386] width 13 height 36
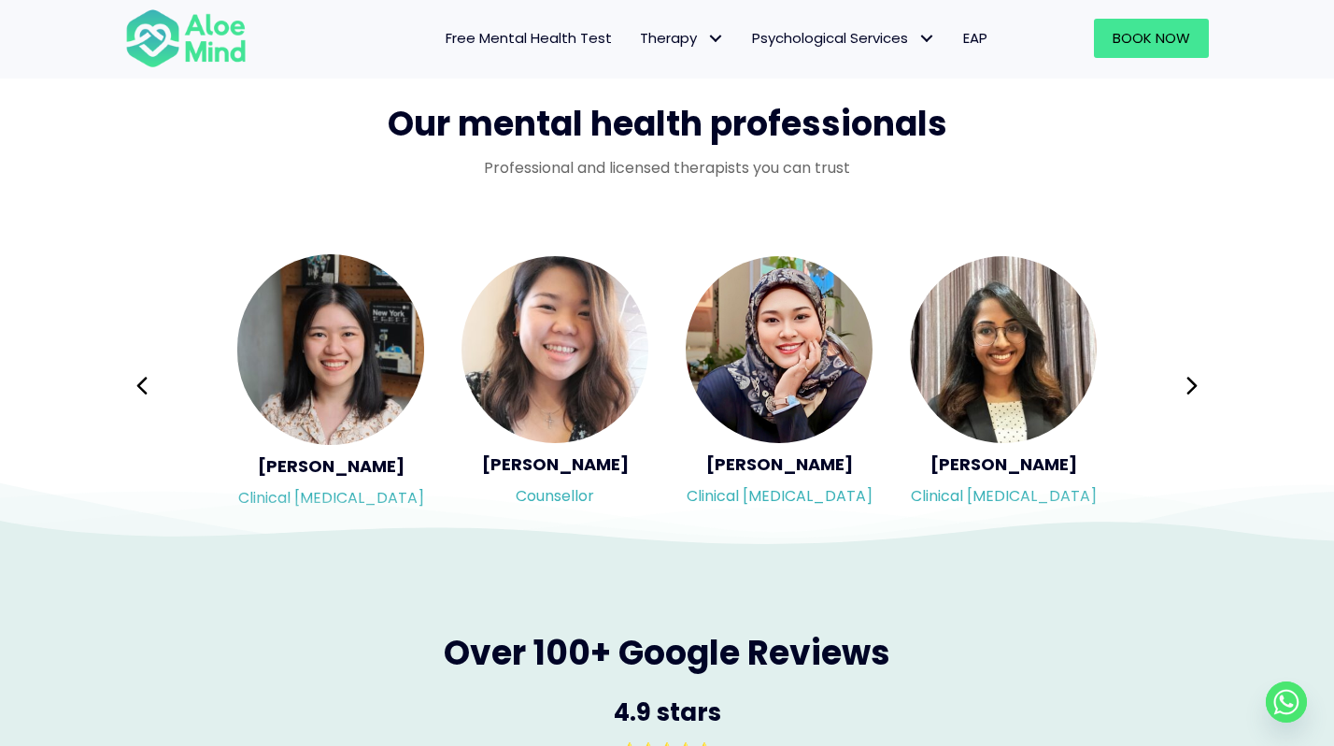
click at [1186, 382] on icon at bounding box center [1192, 386] width 13 height 36
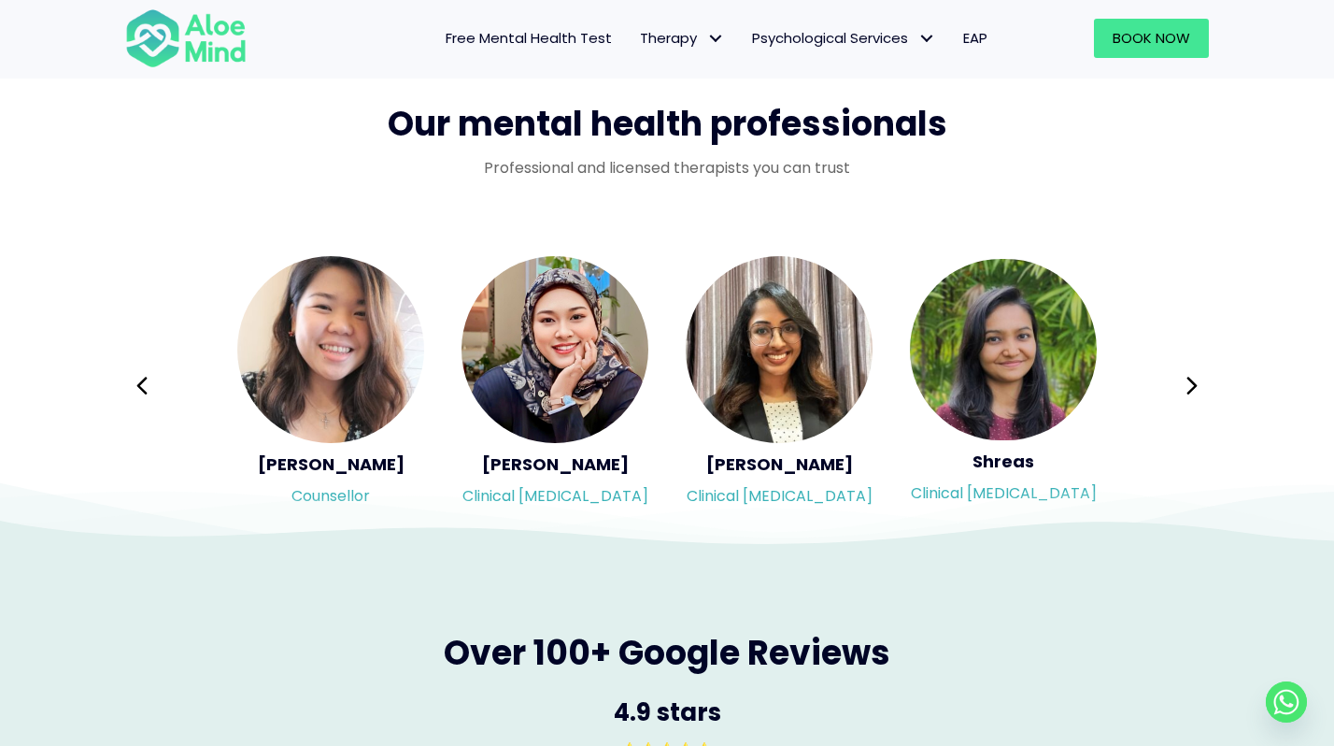
click at [1186, 382] on icon at bounding box center [1192, 386] width 13 height 36
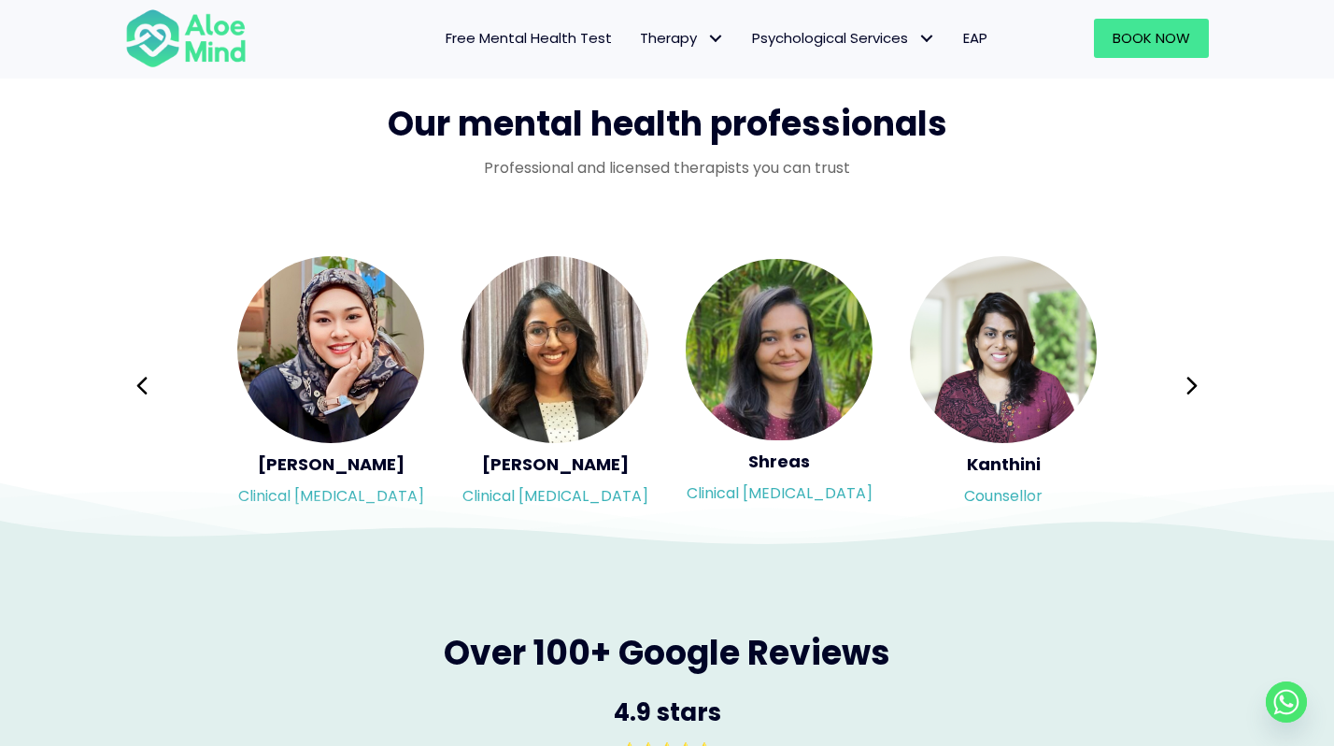
click at [1186, 382] on div "Syndy Clinical psychologist Diveena Clinical psychologist Elynna Counsellor Eme…" at bounding box center [667, 385] width 1084 height 263
click at [1195, 380] on icon at bounding box center [1192, 386] width 13 height 36
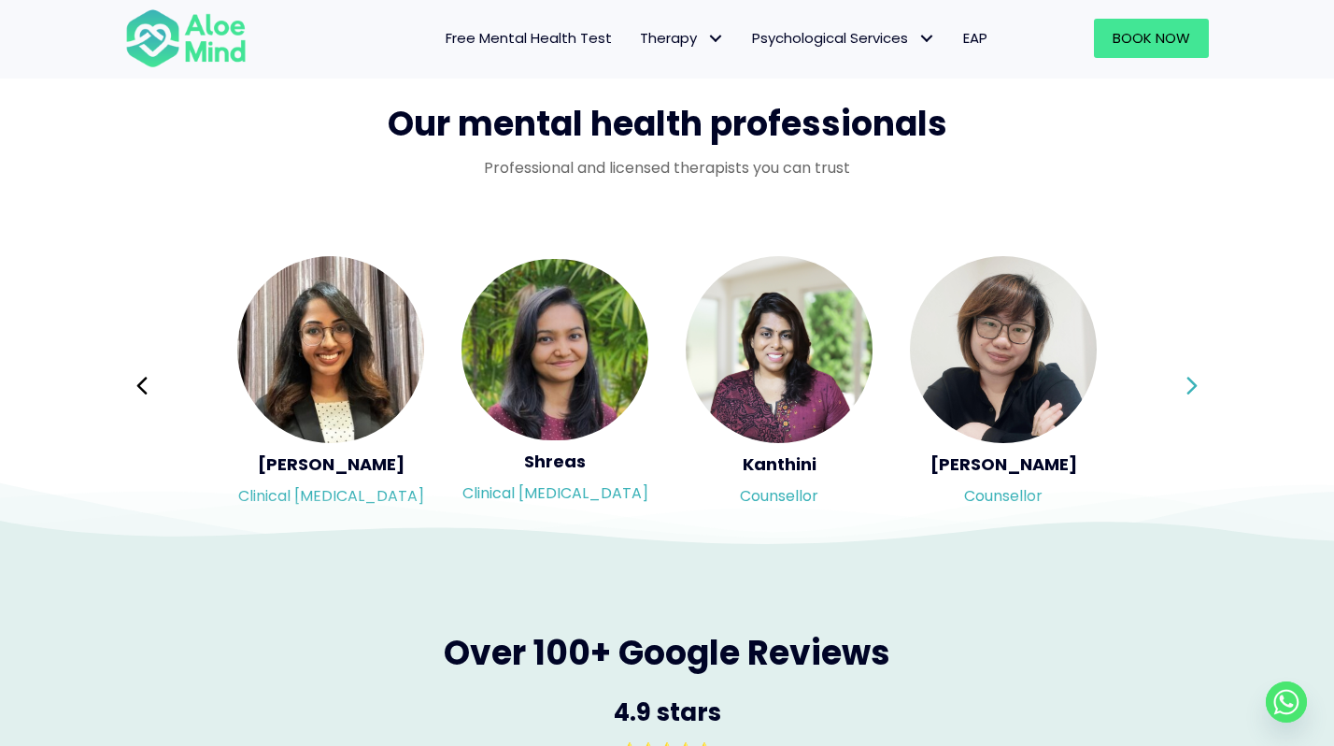
click at [1195, 380] on icon at bounding box center [1192, 386] width 13 height 36
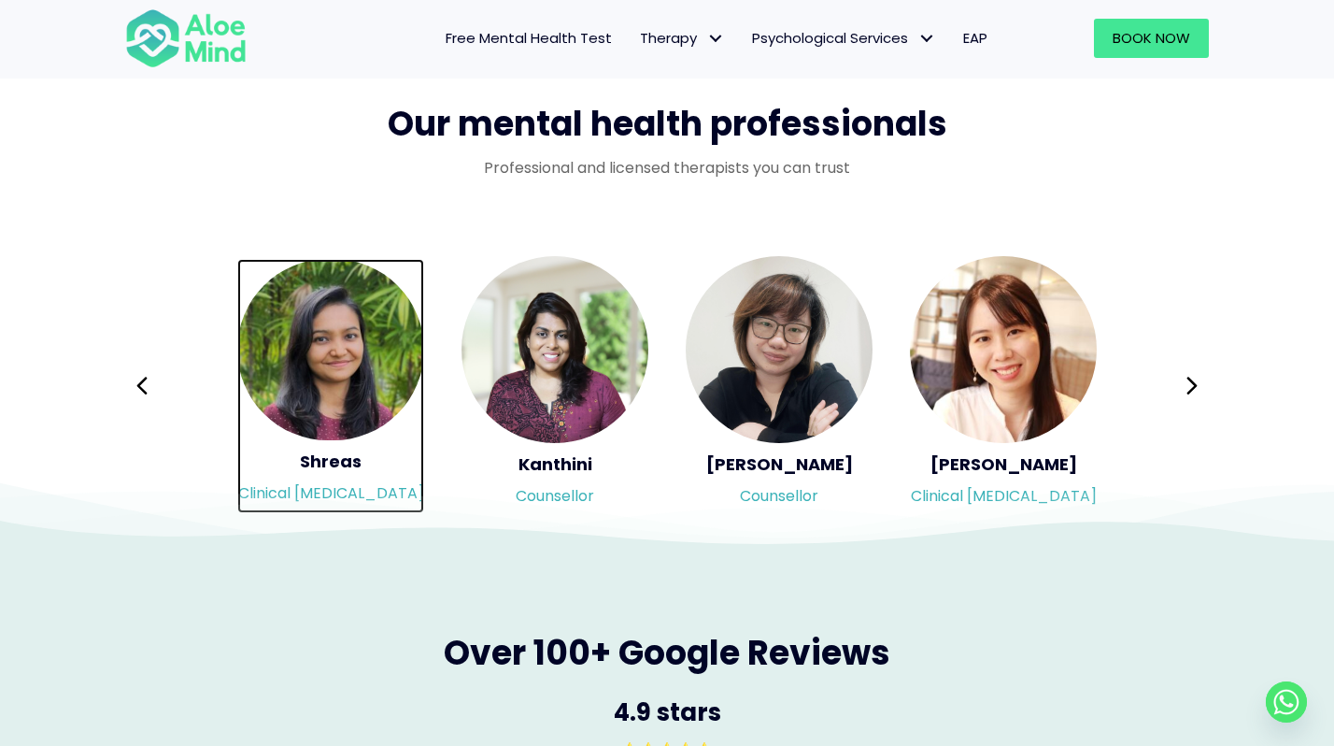
click at [309, 372] on img "Slide 5 of 3" at bounding box center [330, 349] width 187 height 181
